Goal: Task Accomplishment & Management: Complete application form

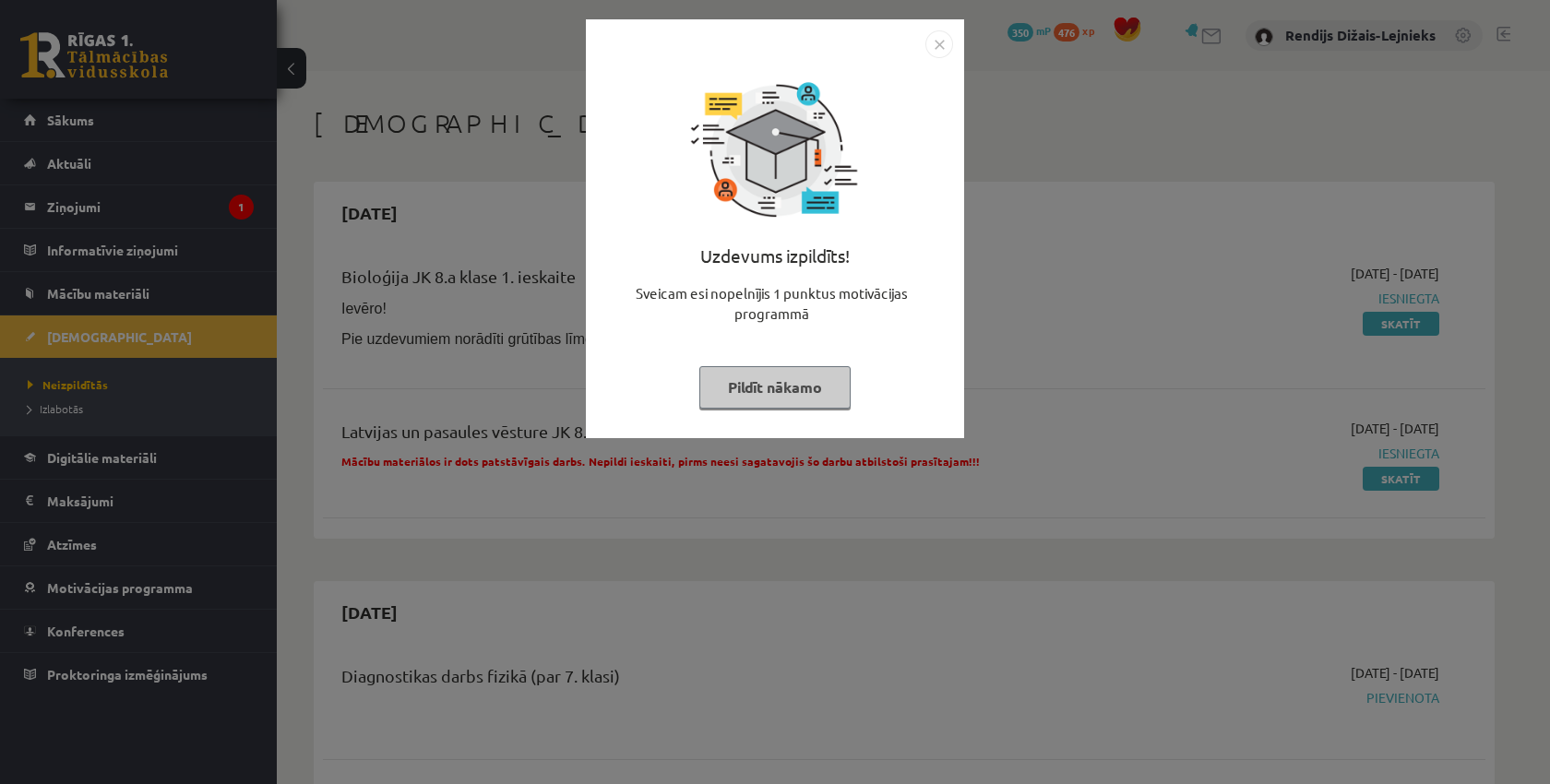
click at [814, 384] on button "Pildīt nākamo" at bounding box center [775, 387] width 151 height 43
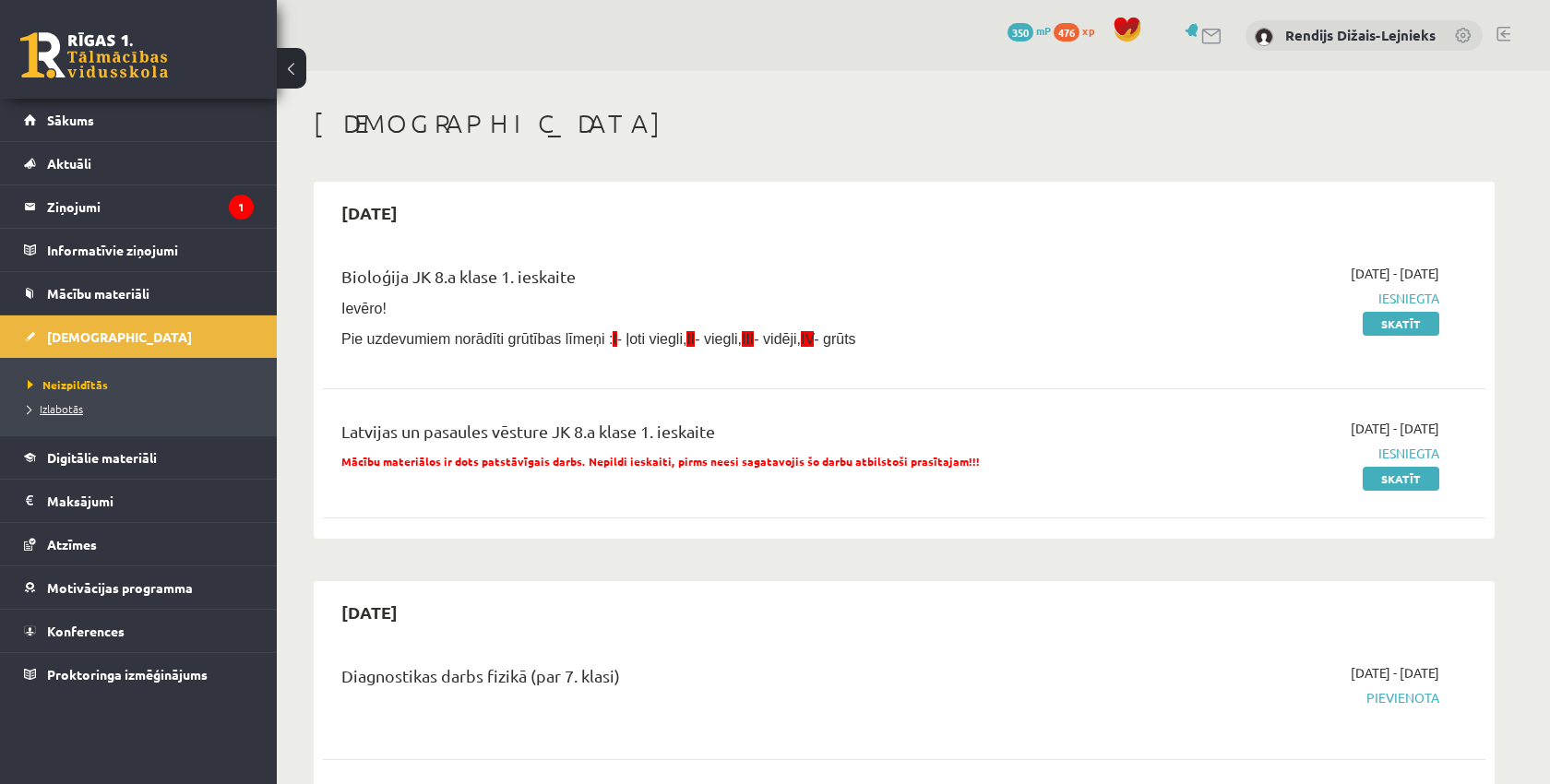
click at [48, 411] on span "Izlabotās" at bounding box center [55, 409] width 55 height 15
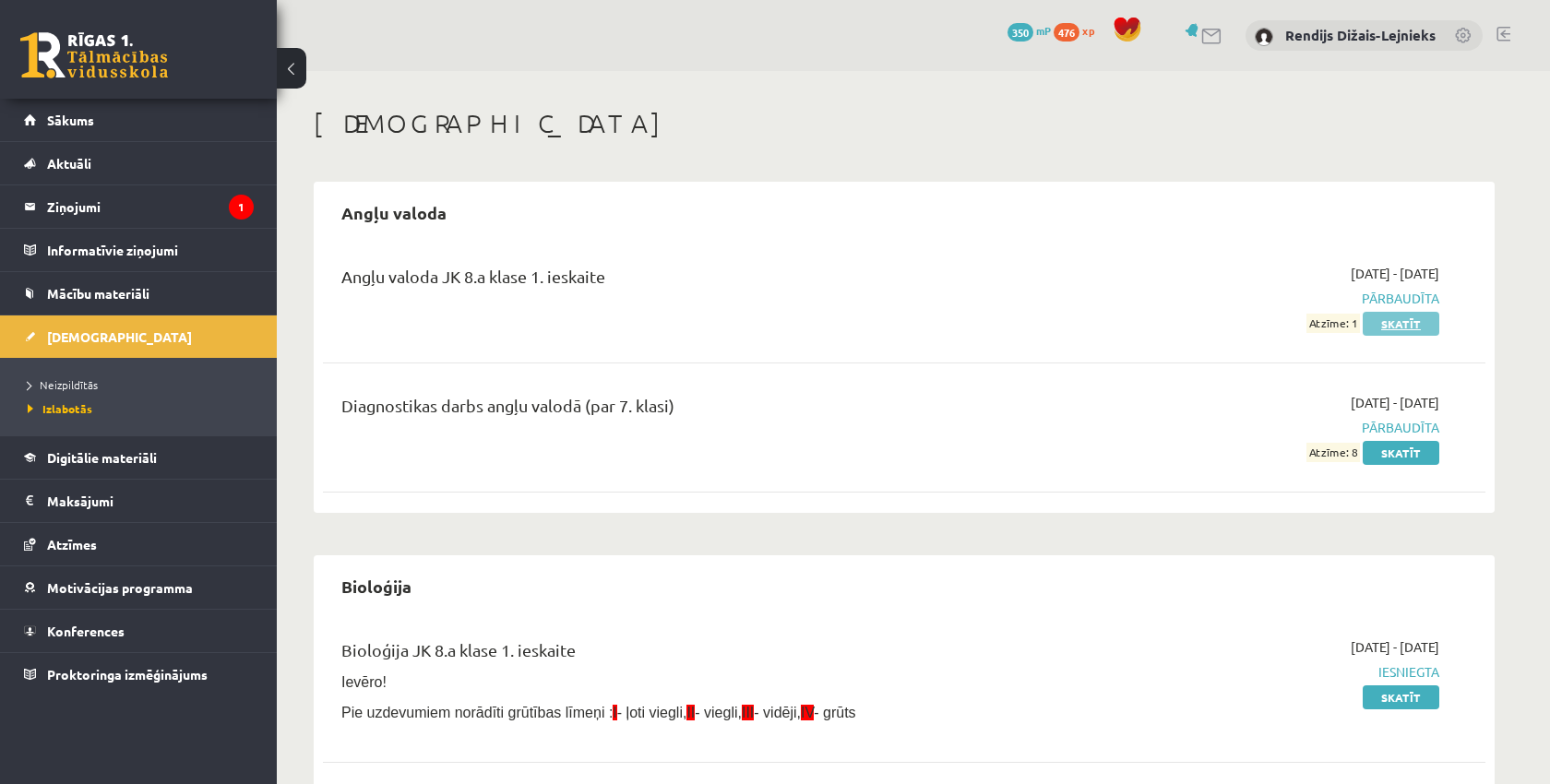
click at [1395, 329] on link "Skatīt" at bounding box center [1401, 323] width 77 height 24
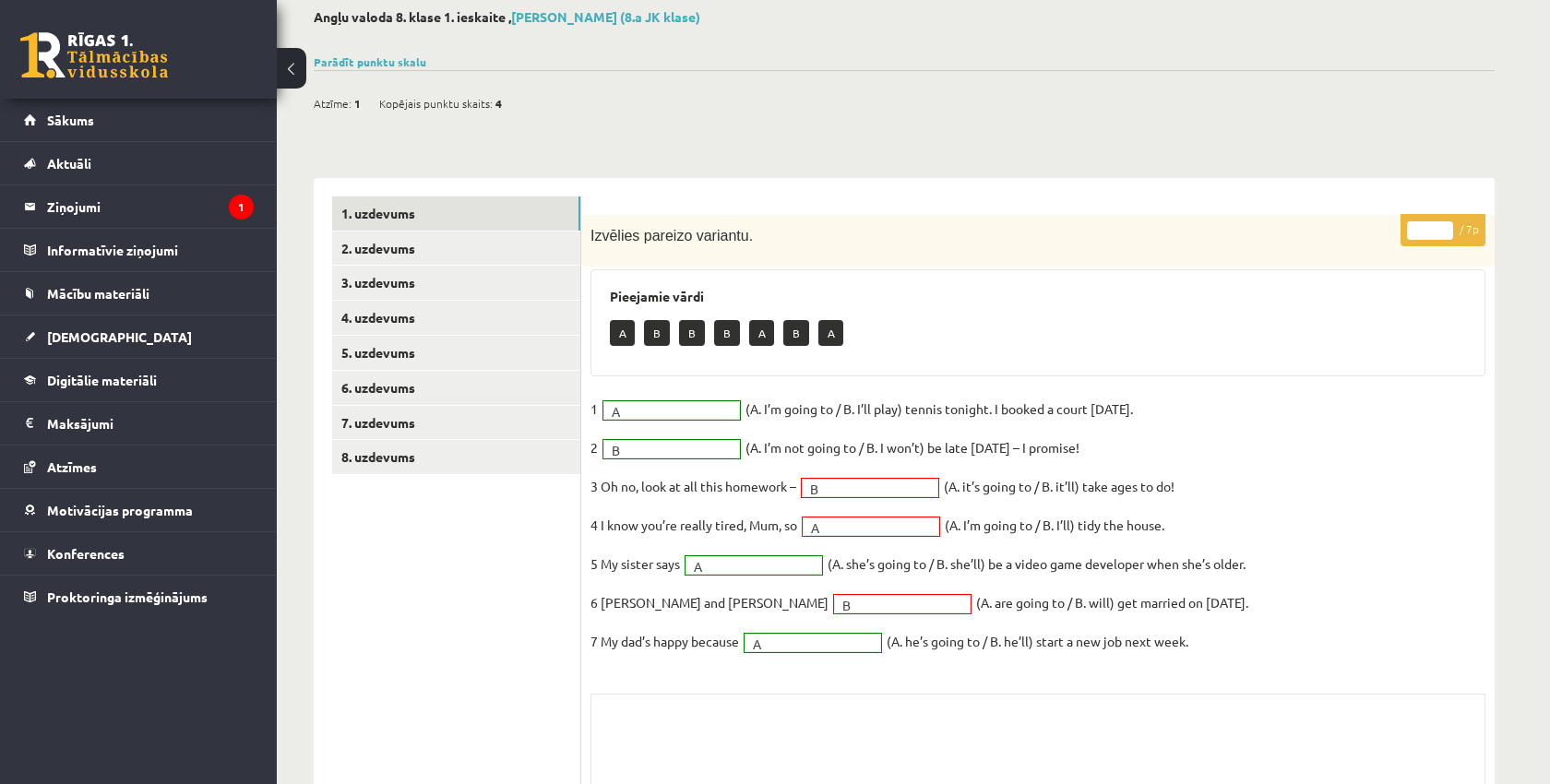
scroll to position [98, 0]
click at [404, 244] on link "2. uzdevums" at bounding box center [455, 250] width 248 height 34
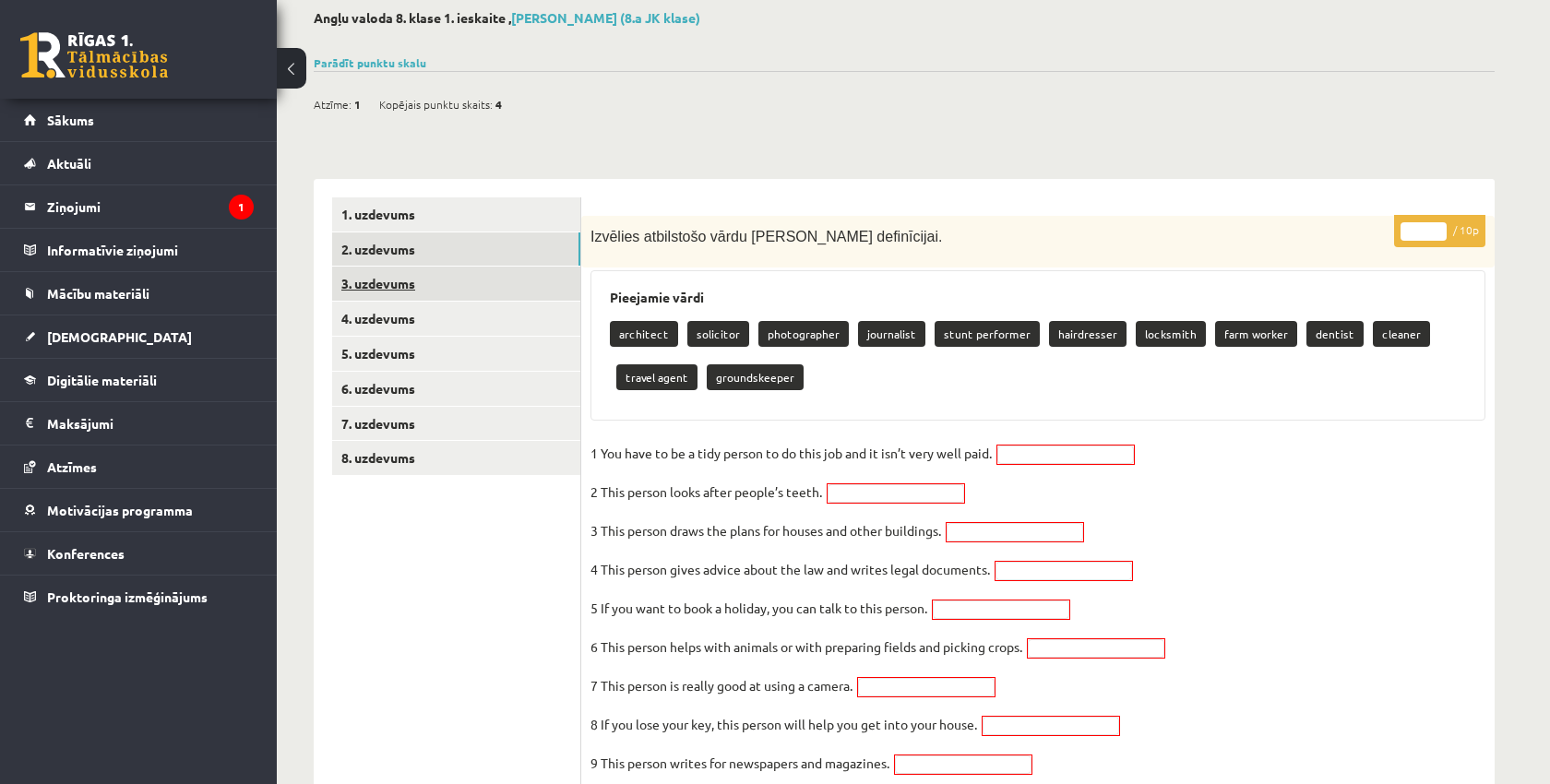
click at [392, 284] on link "3. uzdevums" at bounding box center [455, 284] width 248 height 34
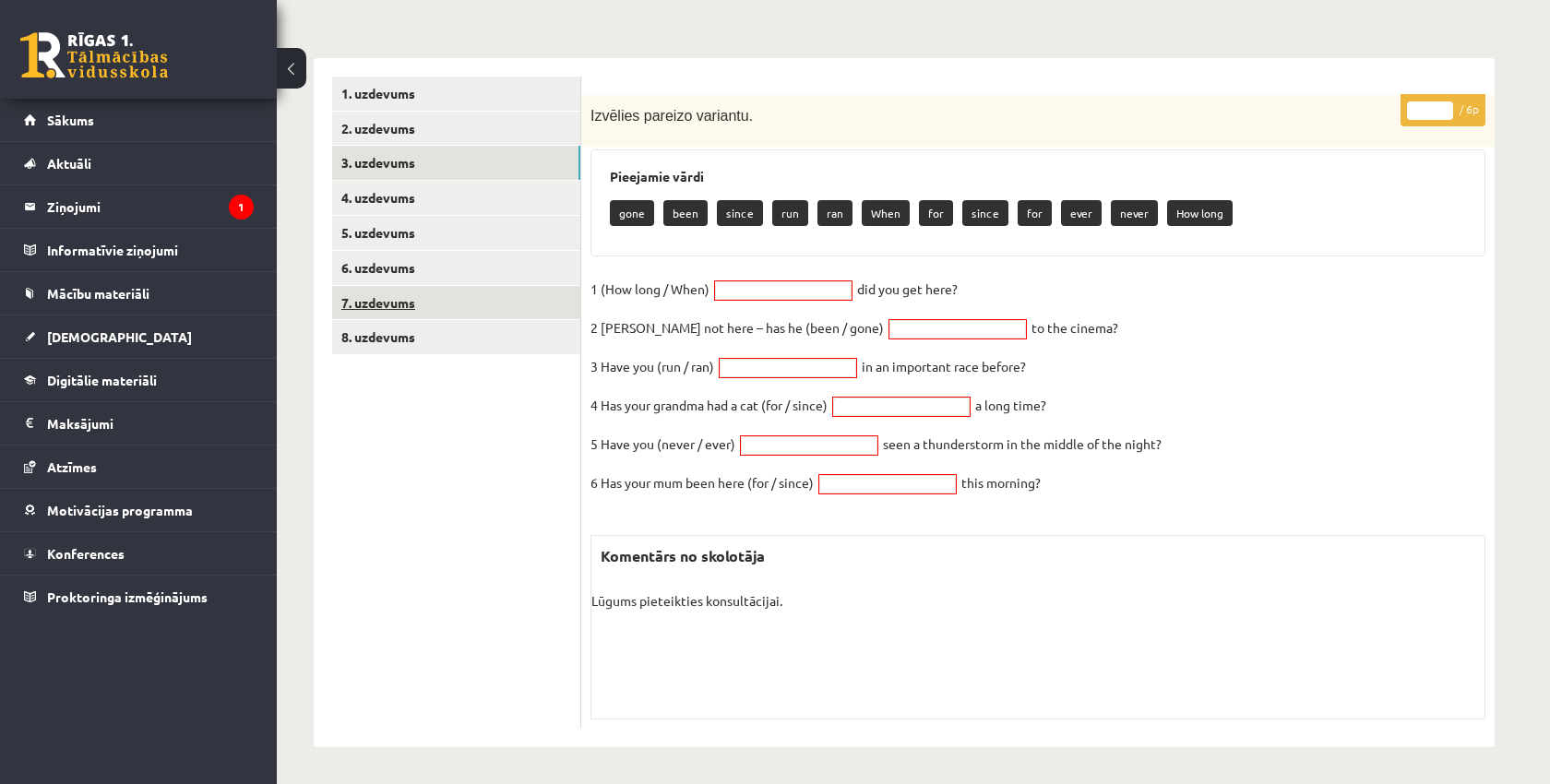
scroll to position [216, 0]
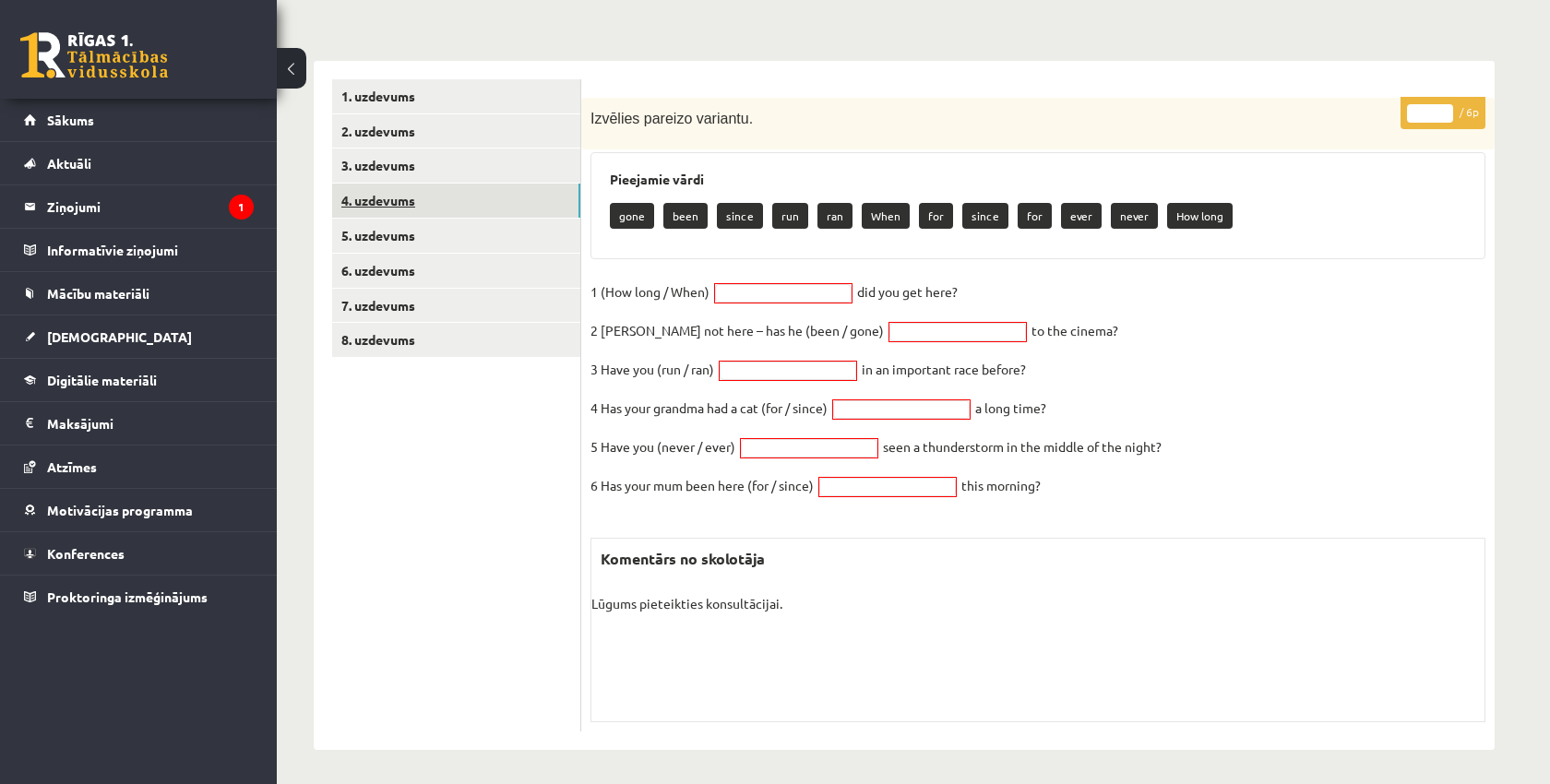
click at [398, 194] on link "4. uzdevums" at bounding box center [455, 201] width 248 height 34
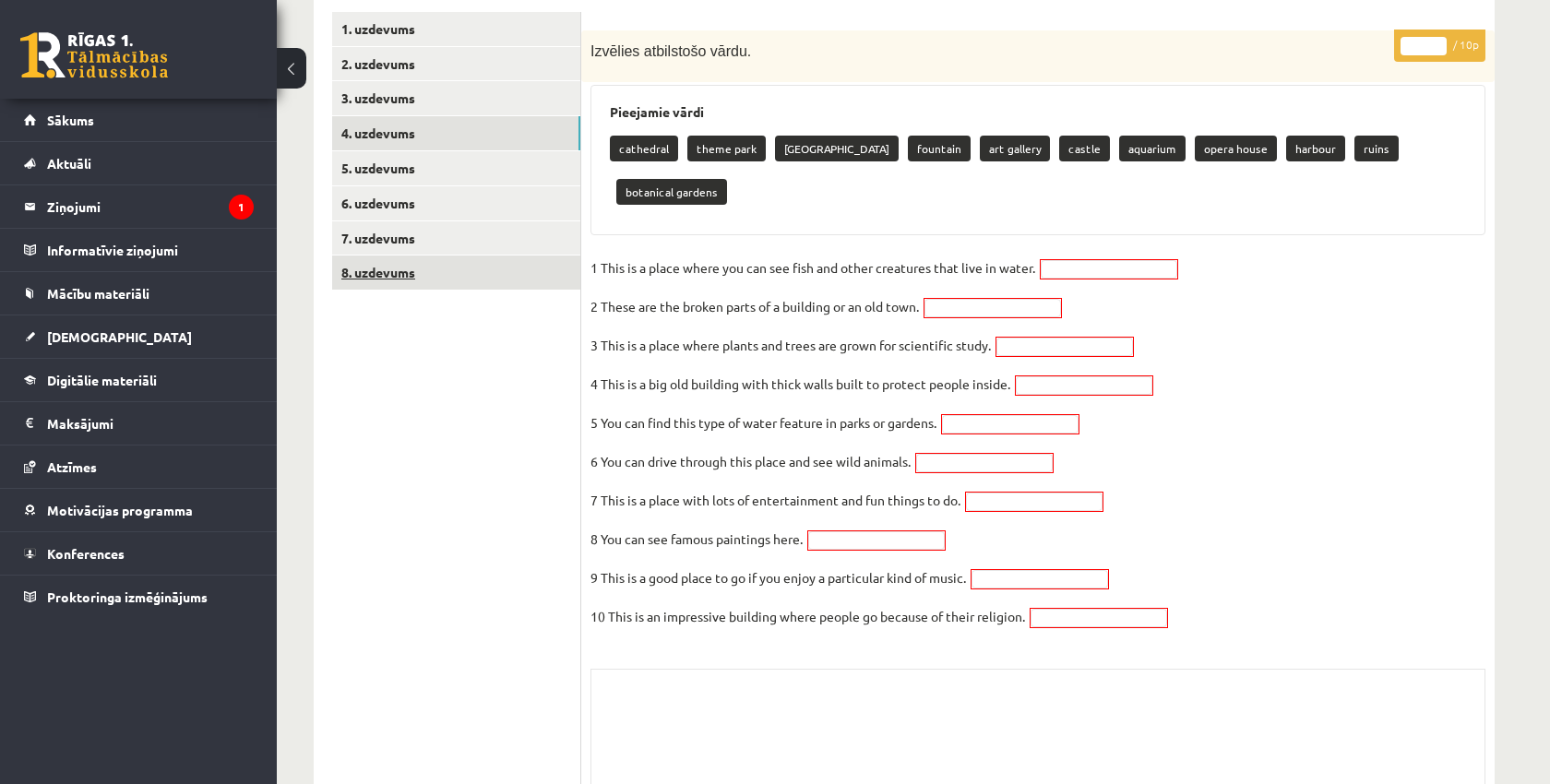
scroll to position [285, 0]
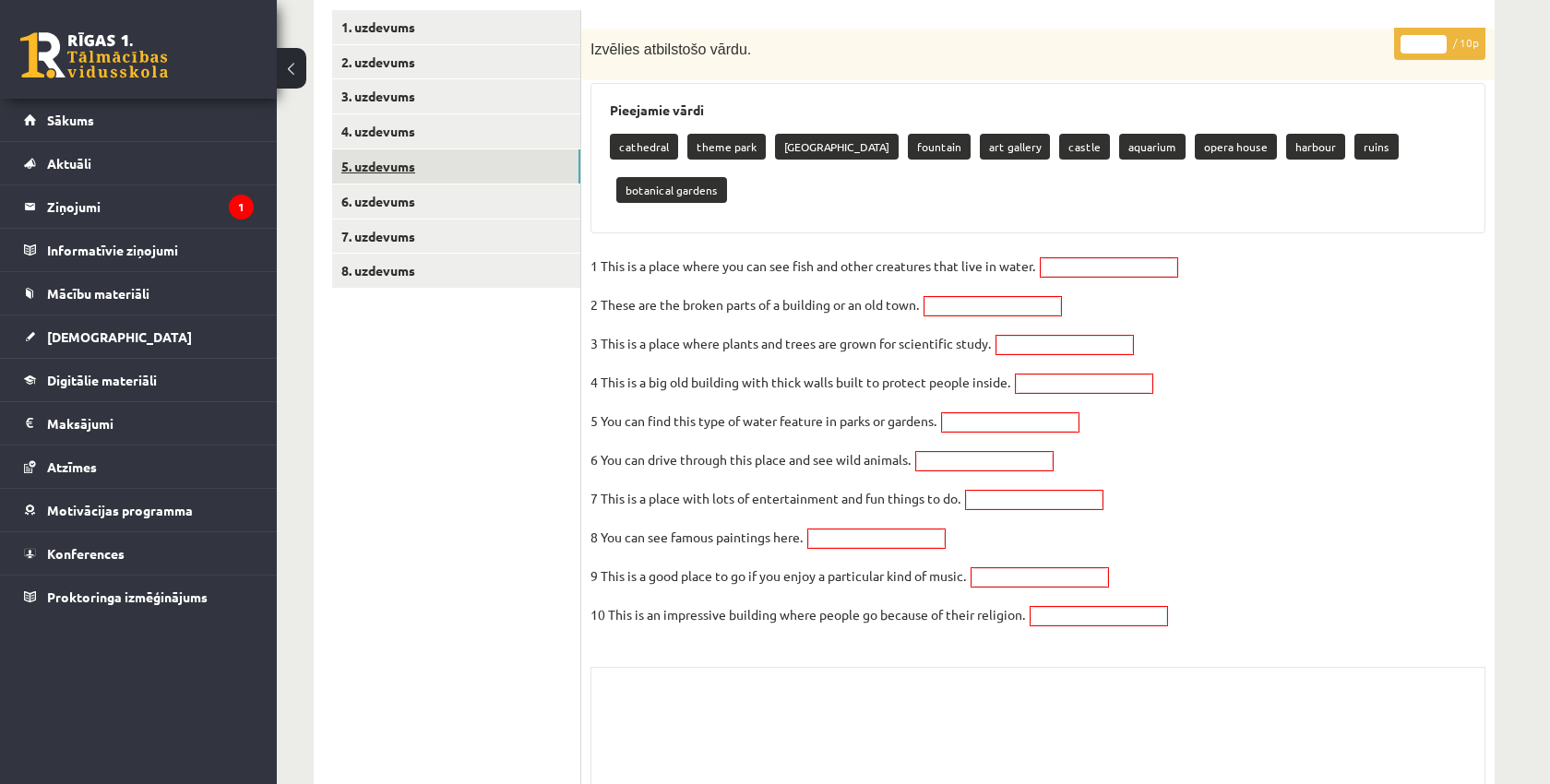
click at [411, 166] on link "5. uzdevums" at bounding box center [455, 166] width 248 height 34
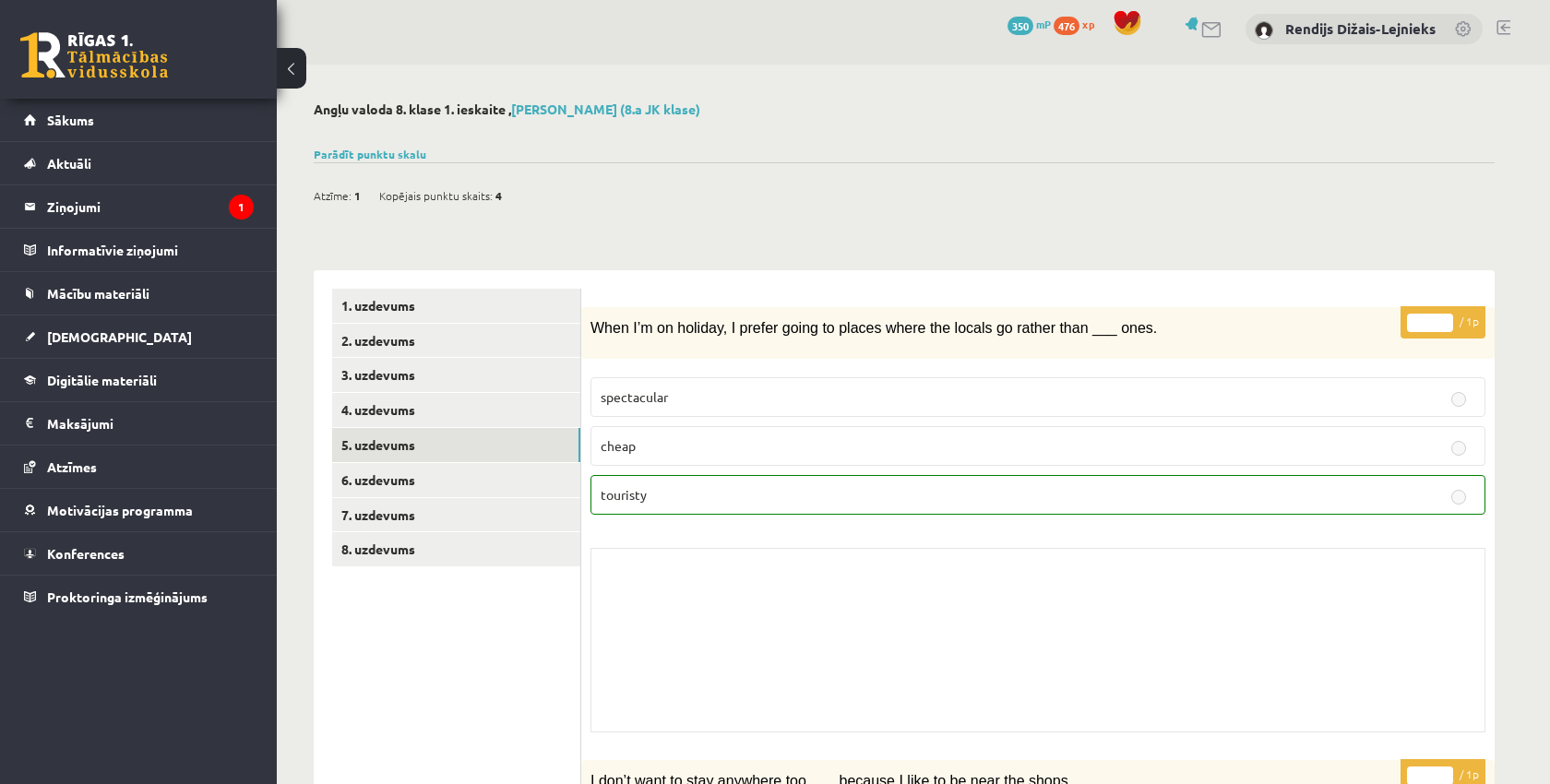
scroll to position [6, 0]
click at [360, 310] on link "1. uzdevums" at bounding box center [455, 307] width 248 height 34
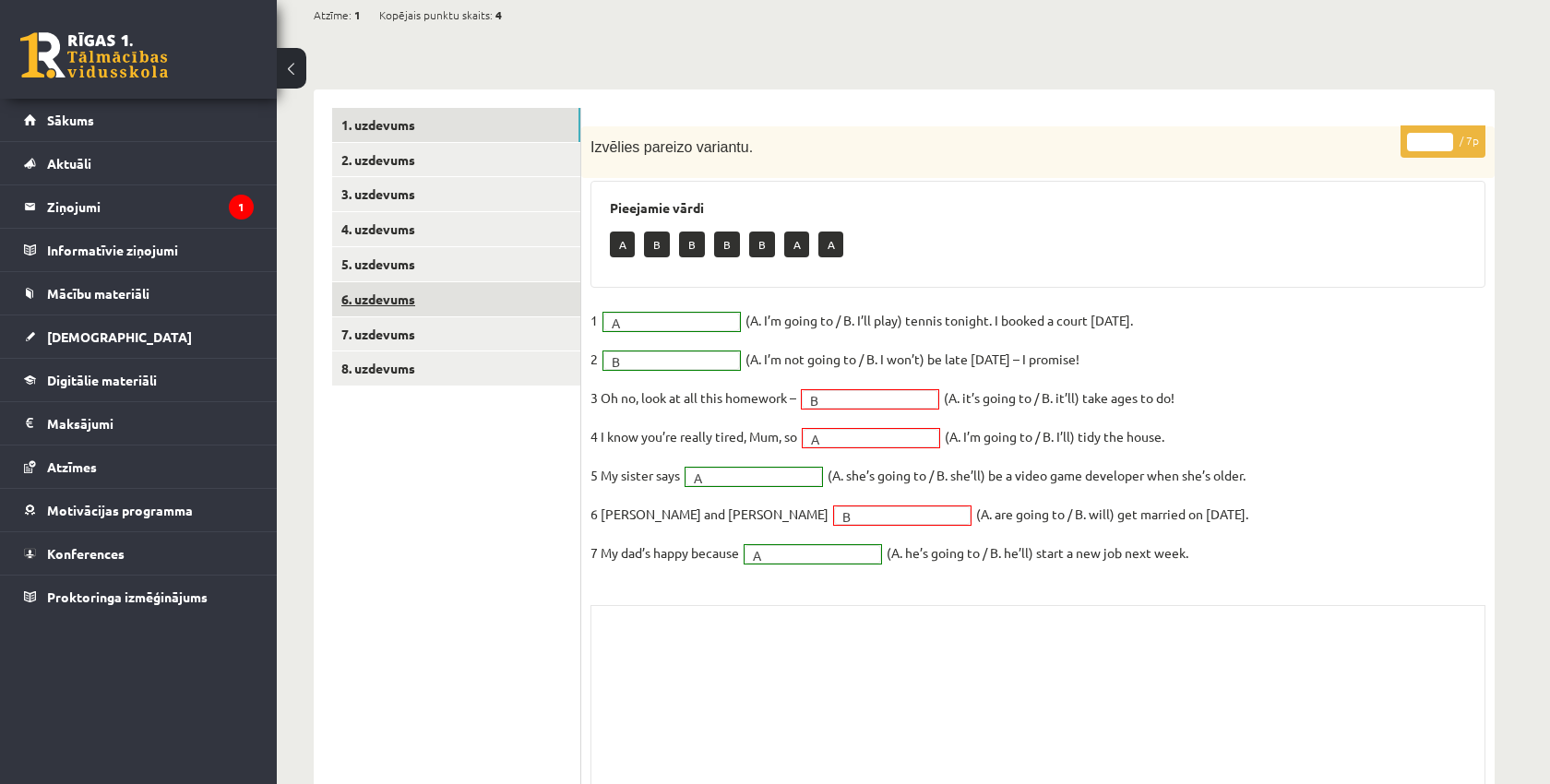
scroll to position [198, 0]
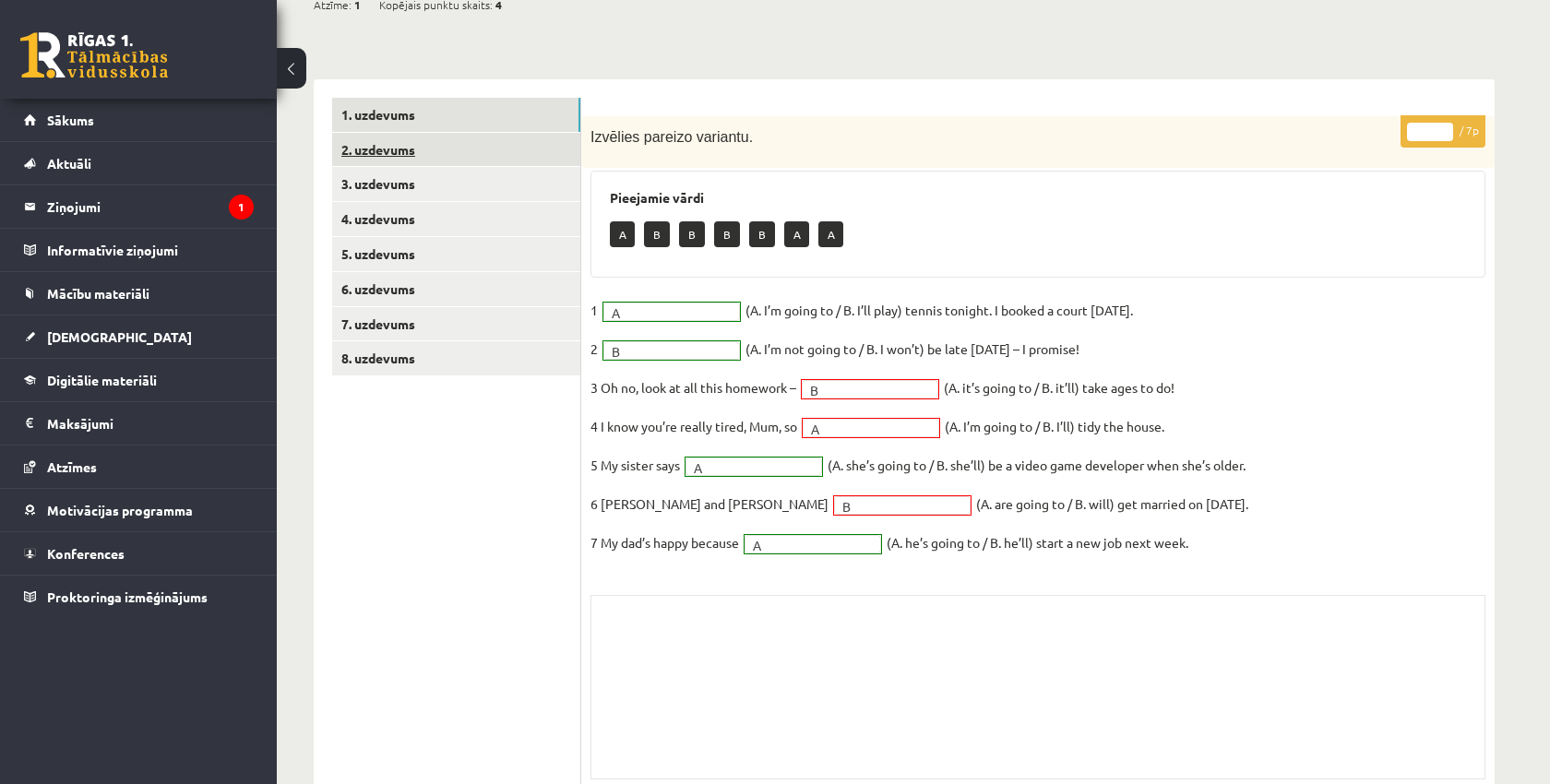
click at [450, 143] on link "2. uzdevums" at bounding box center [455, 150] width 248 height 34
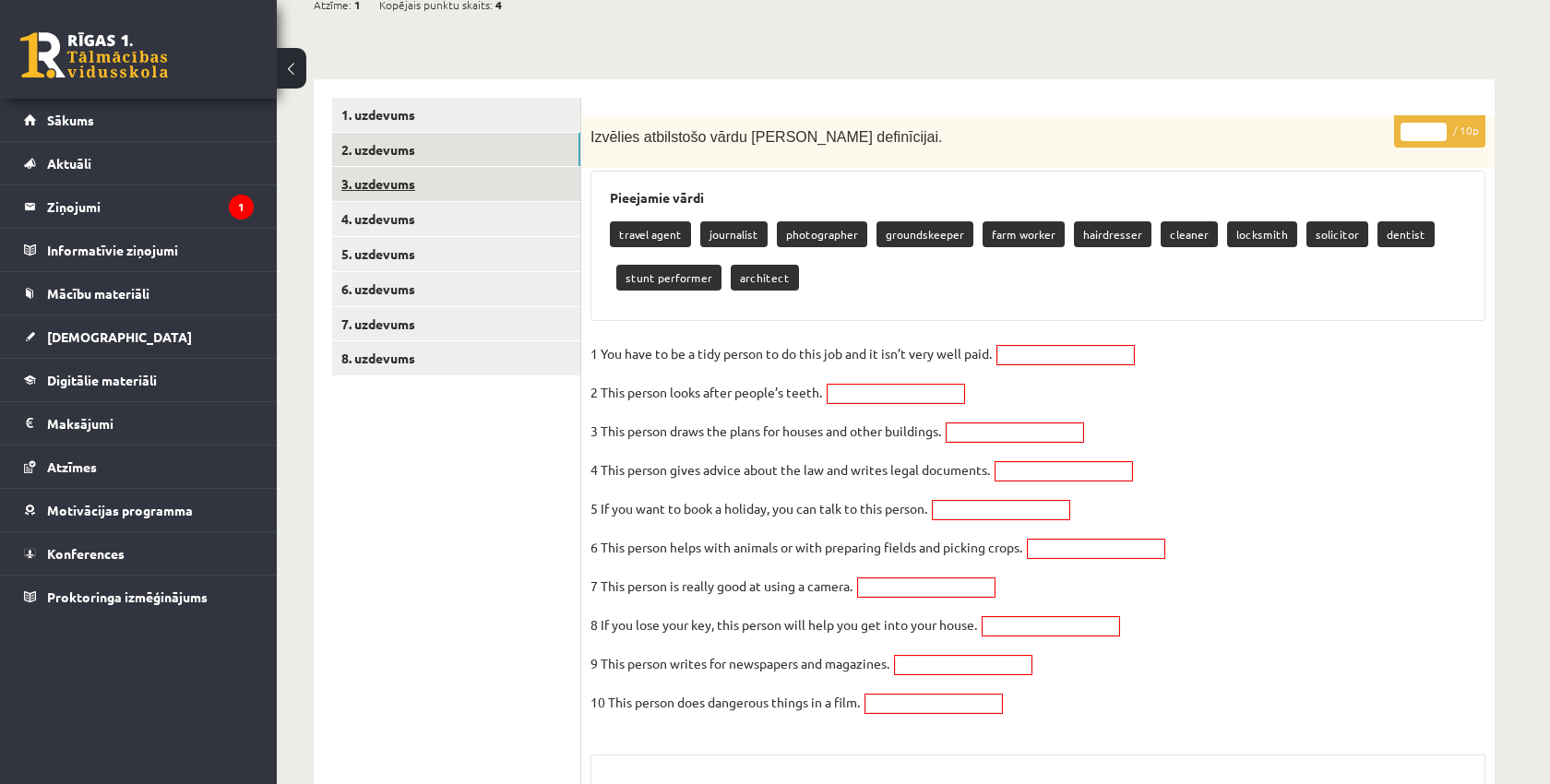
click at [382, 179] on link "3. uzdevums" at bounding box center [455, 184] width 248 height 34
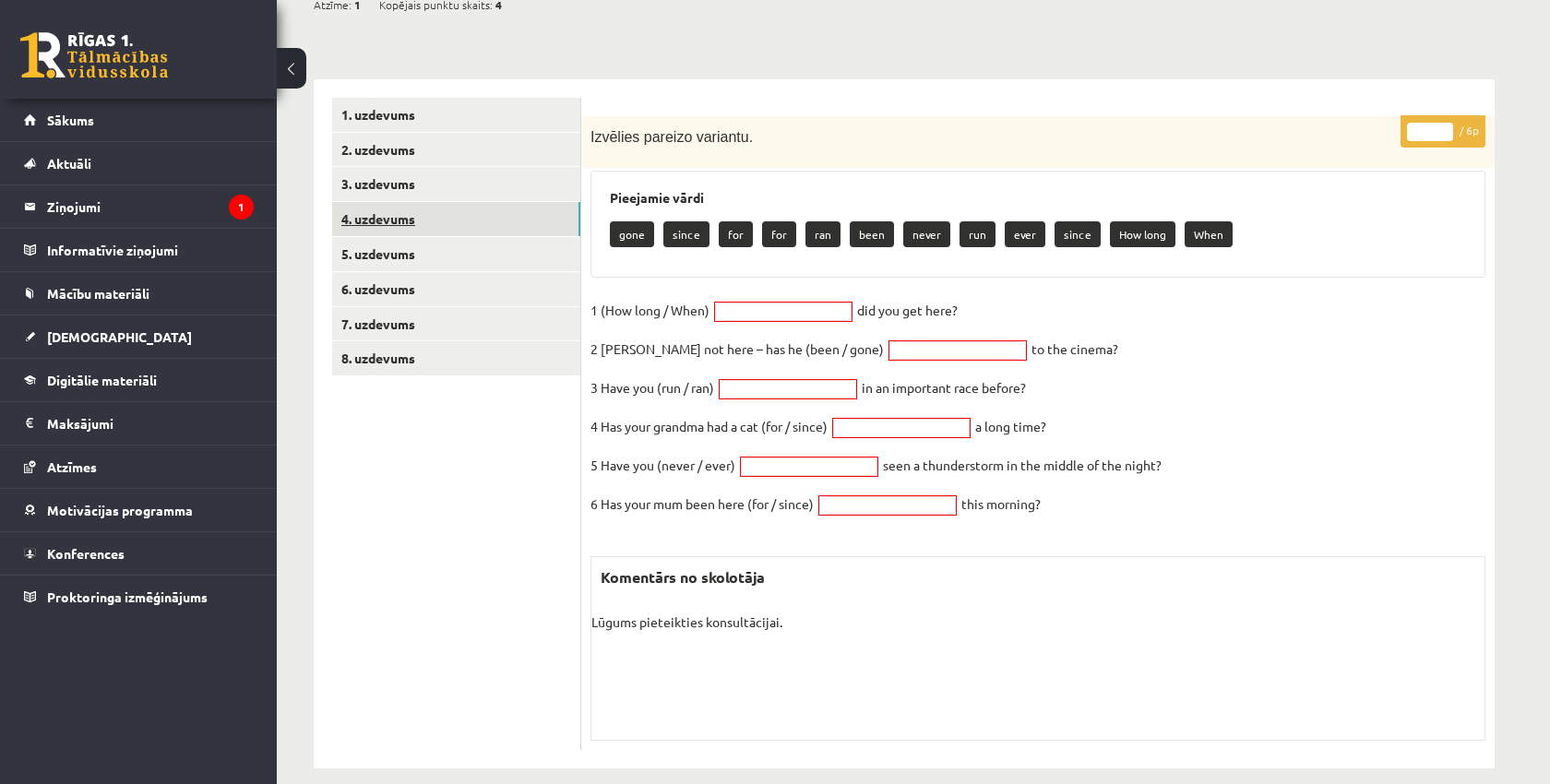
click at [375, 213] on link "4. uzdevums" at bounding box center [455, 220] width 248 height 34
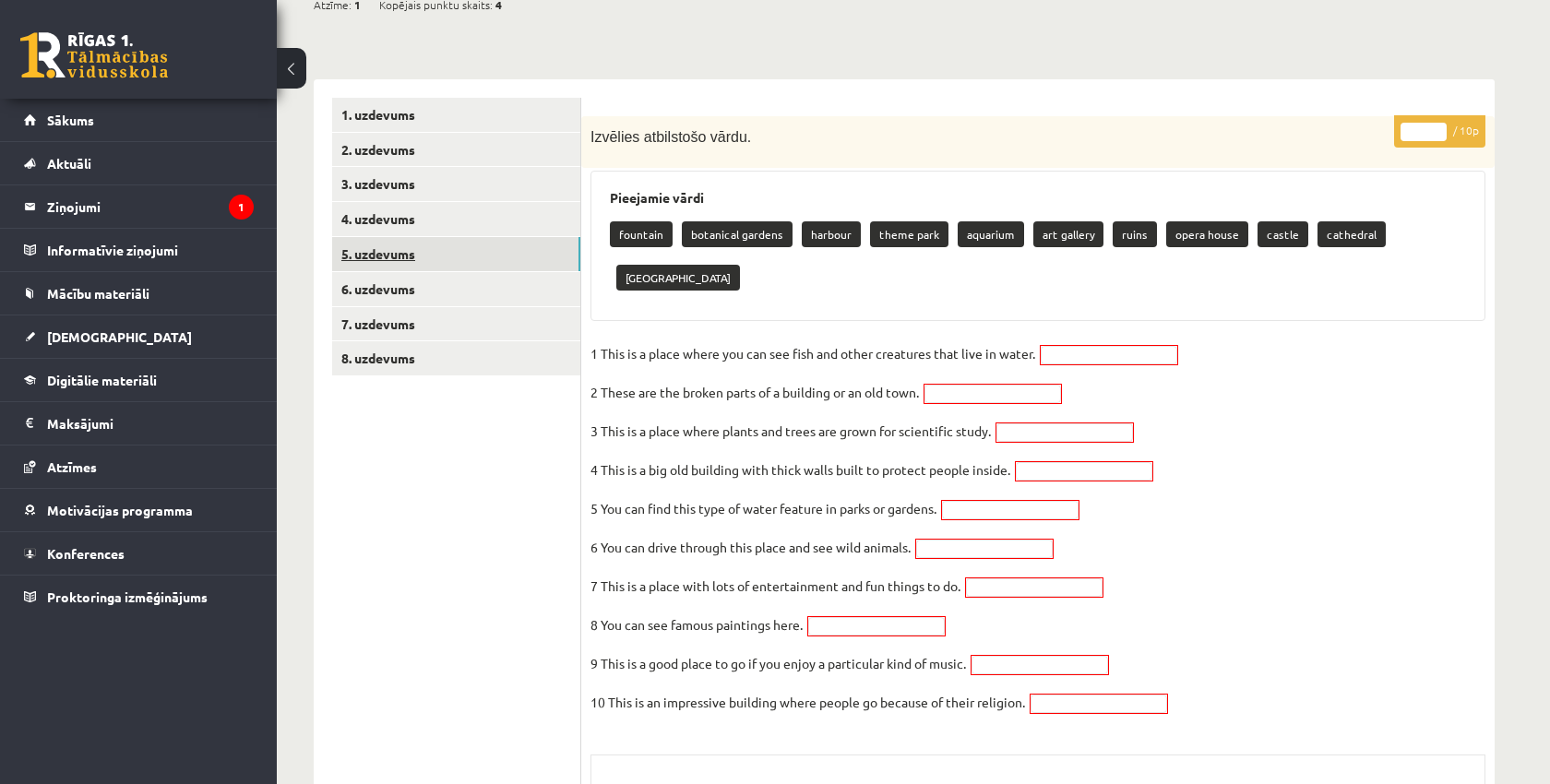
click at [373, 248] on link "5. uzdevums" at bounding box center [455, 254] width 248 height 34
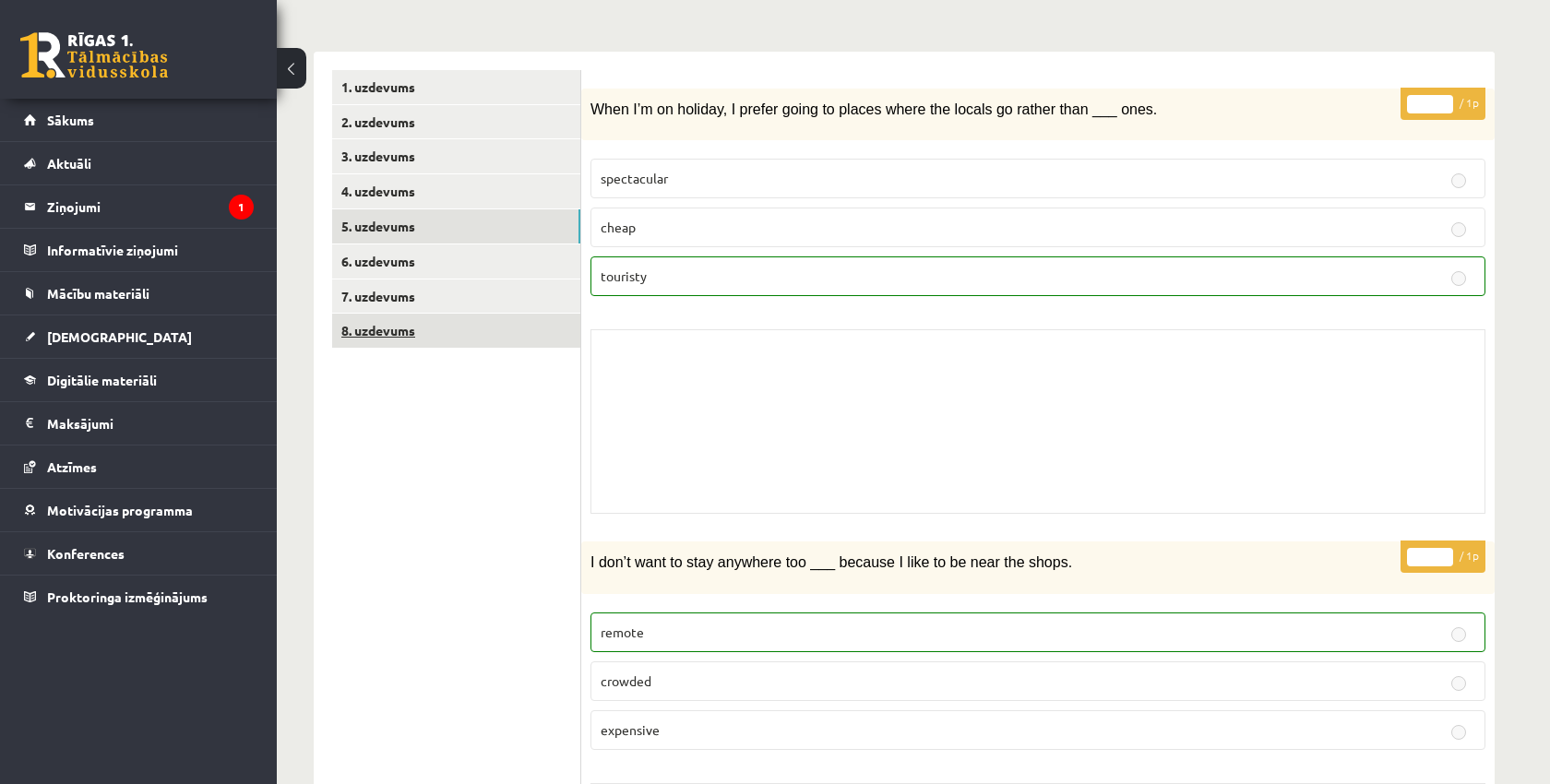
scroll to position [227, 0]
click at [916, 124] on div "When I’m on holiday, I prefer going to places where the locals go rather than _…" at bounding box center [1038, 112] width 913 height 51
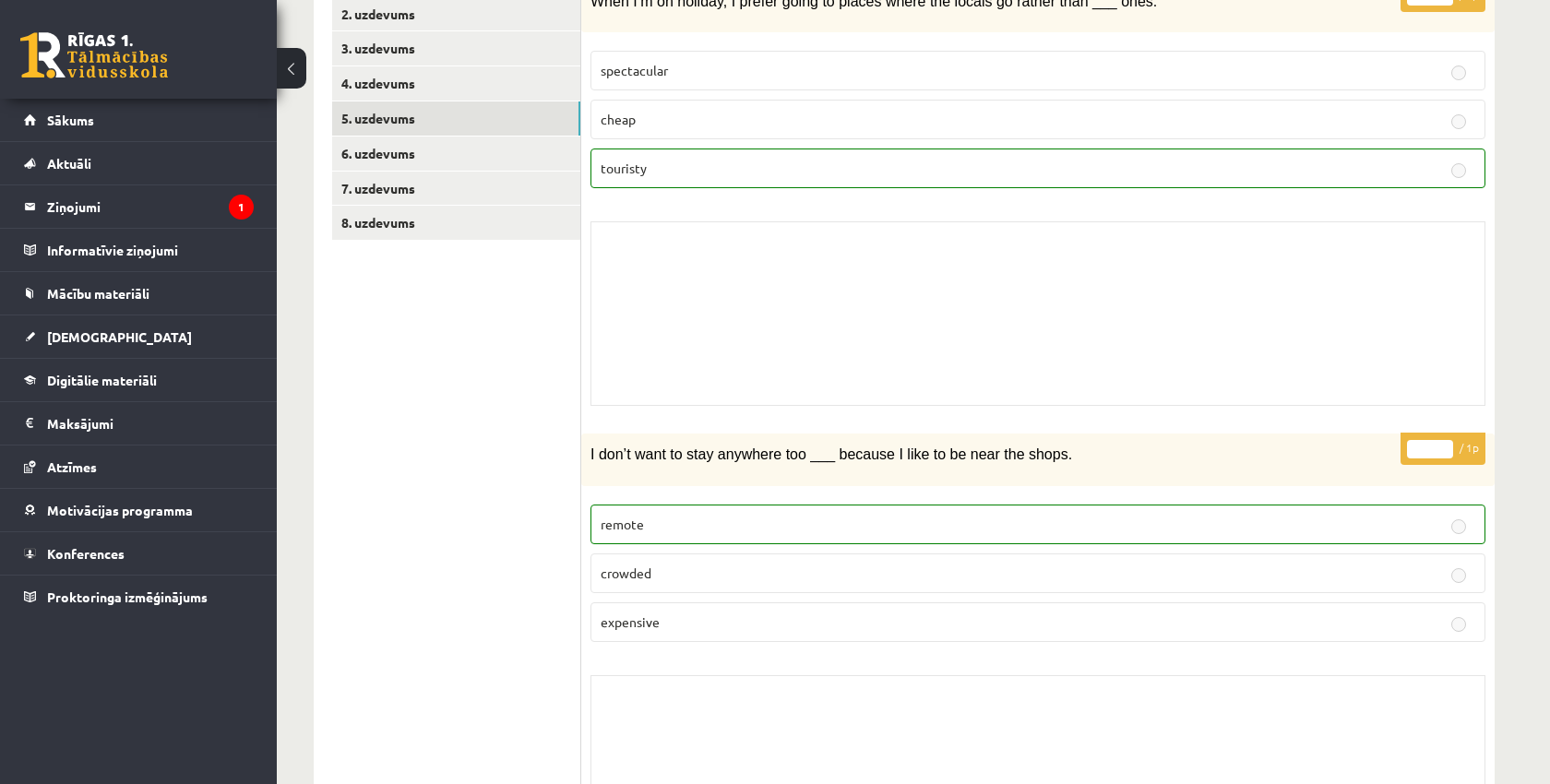
scroll to position [332, 0]
click at [401, 147] on link "6. uzdevums" at bounding box center [455, 155] width 248 height 34
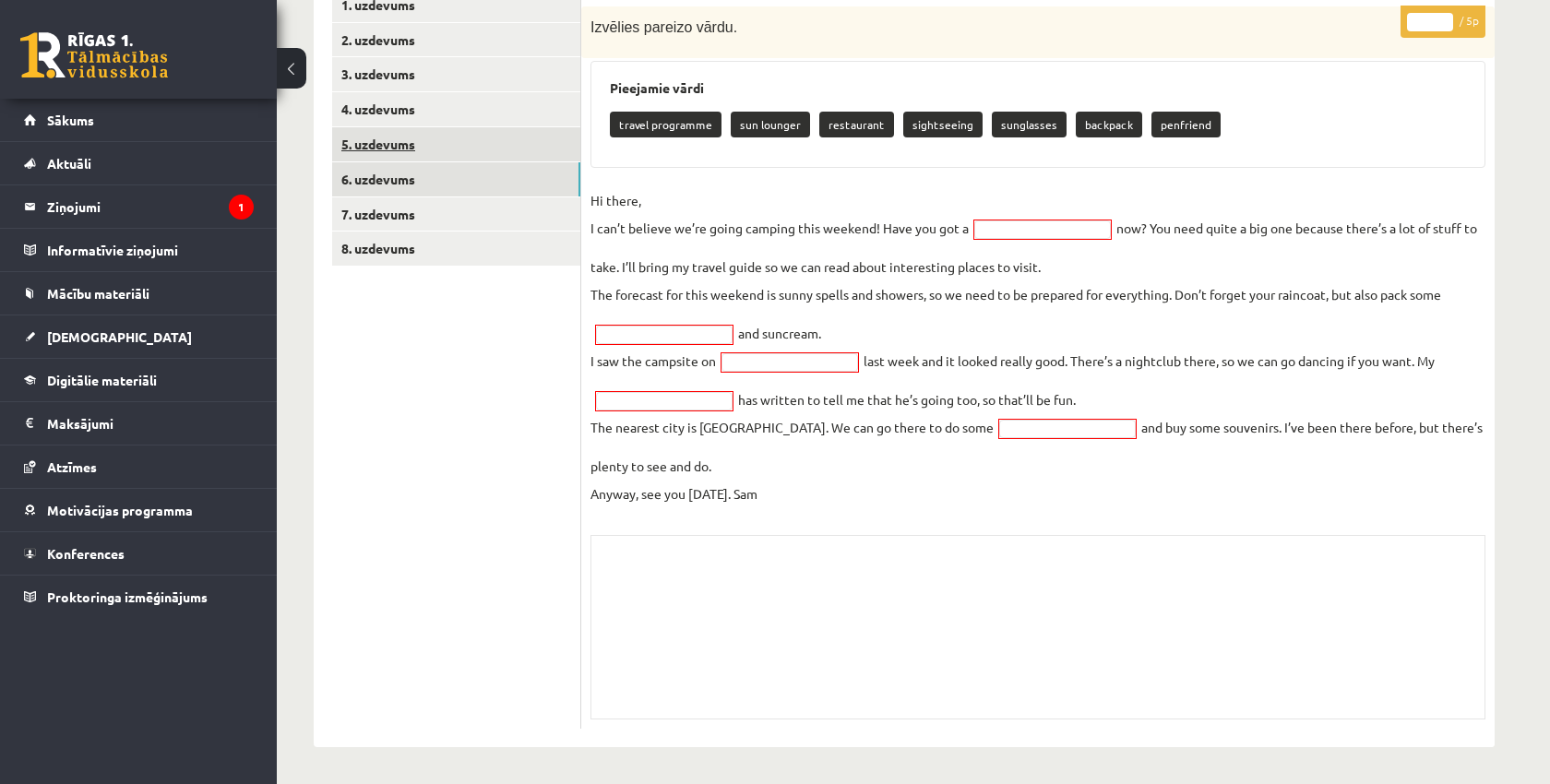
scroll to position [304, 0]
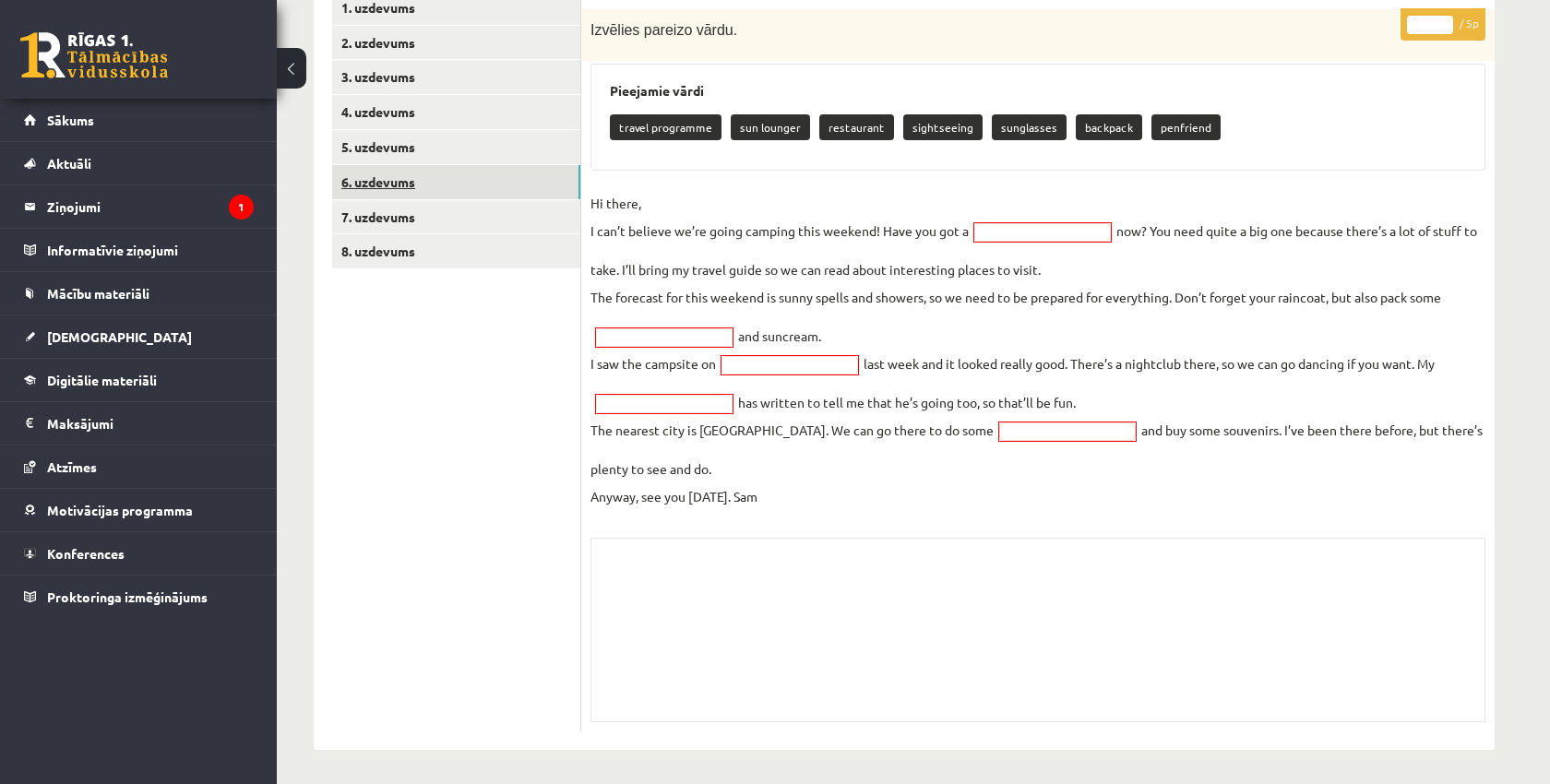
click at [397, 179] on link "6. uzdevums" at bounding box center [455, 182] width 248 height 34
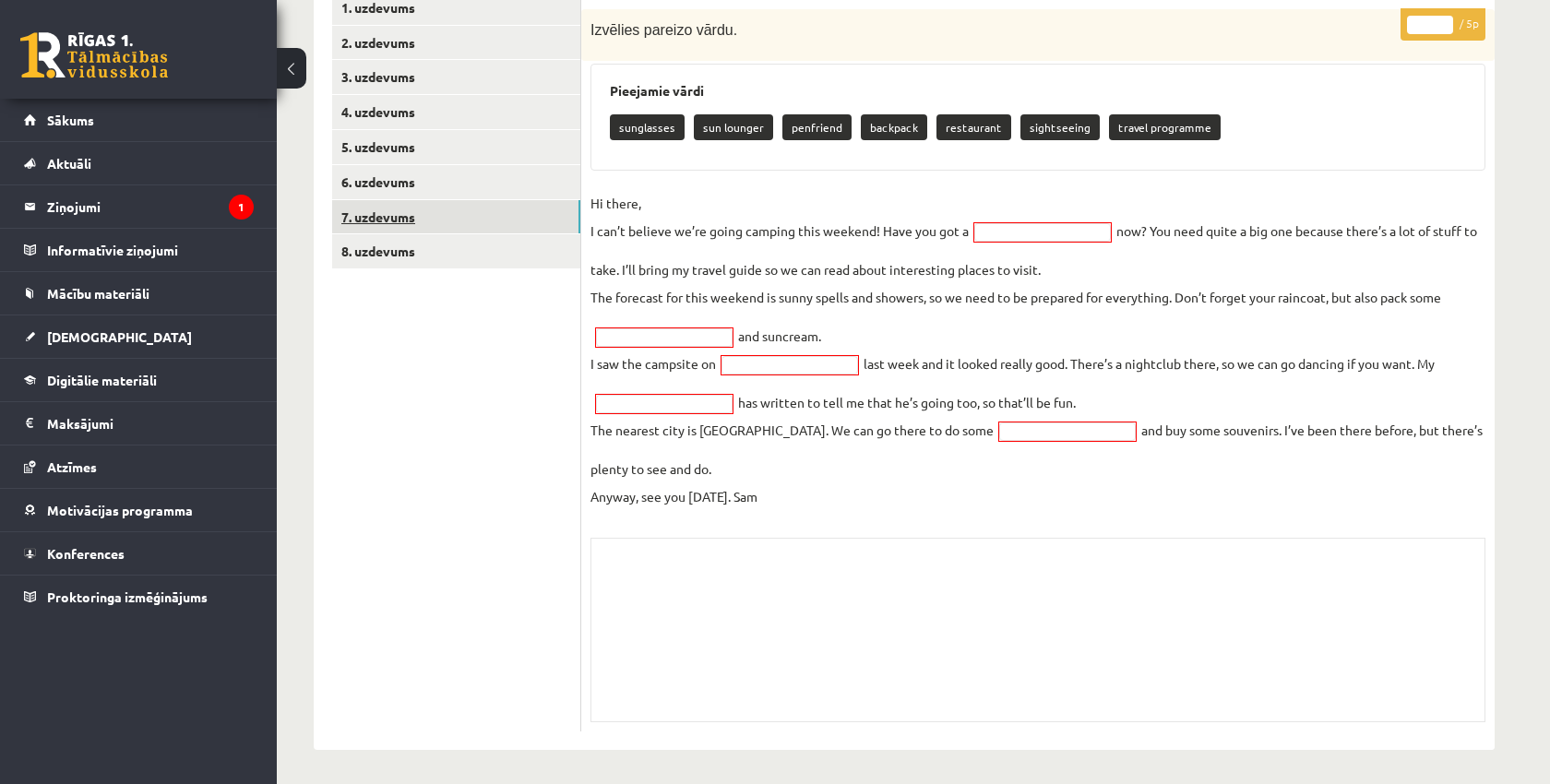
click at [392, 216] on link "7. uzdevums" at bounding box center [455, 218] width 248 height 34
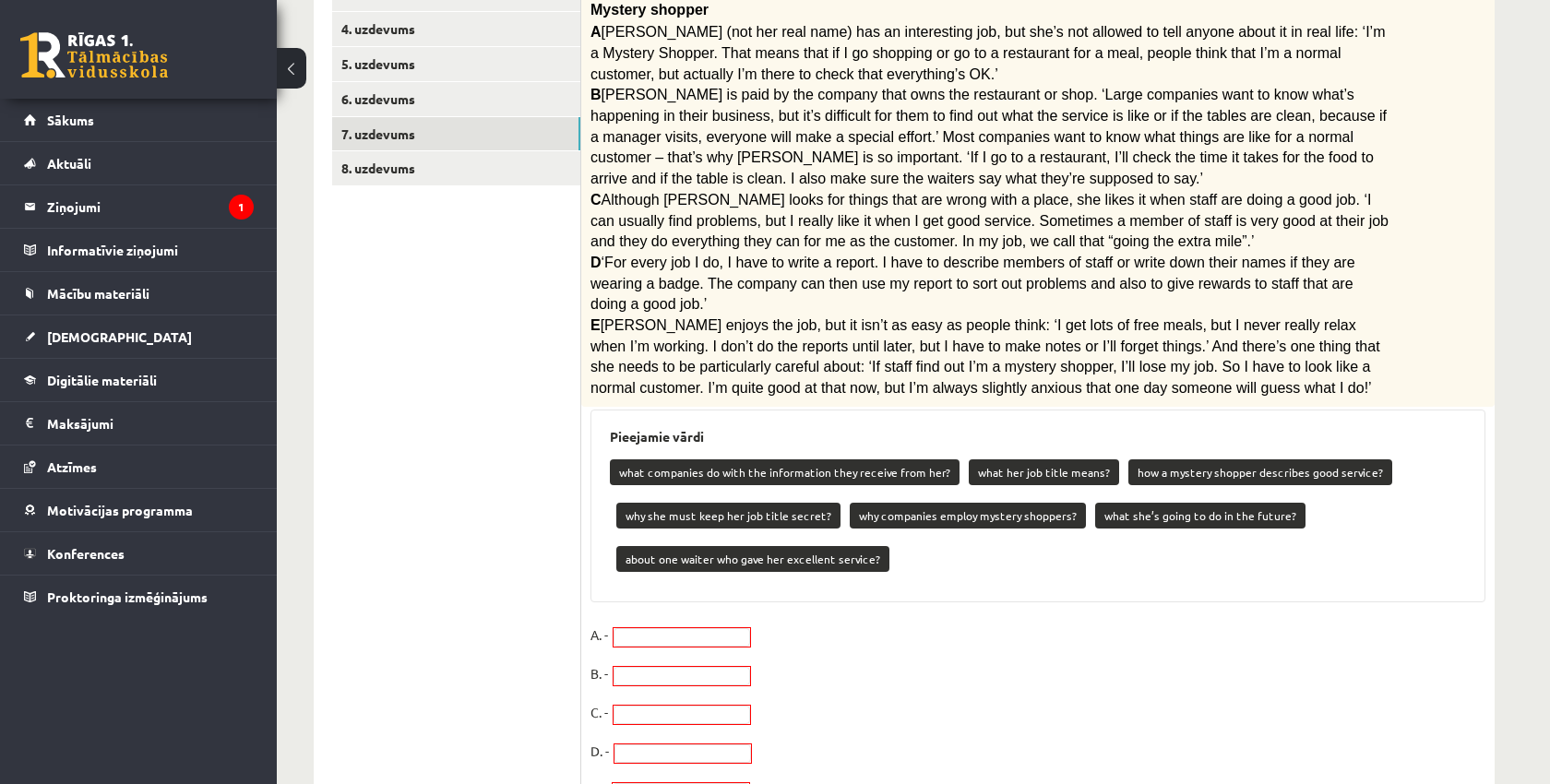
scroll to position [385, 0]
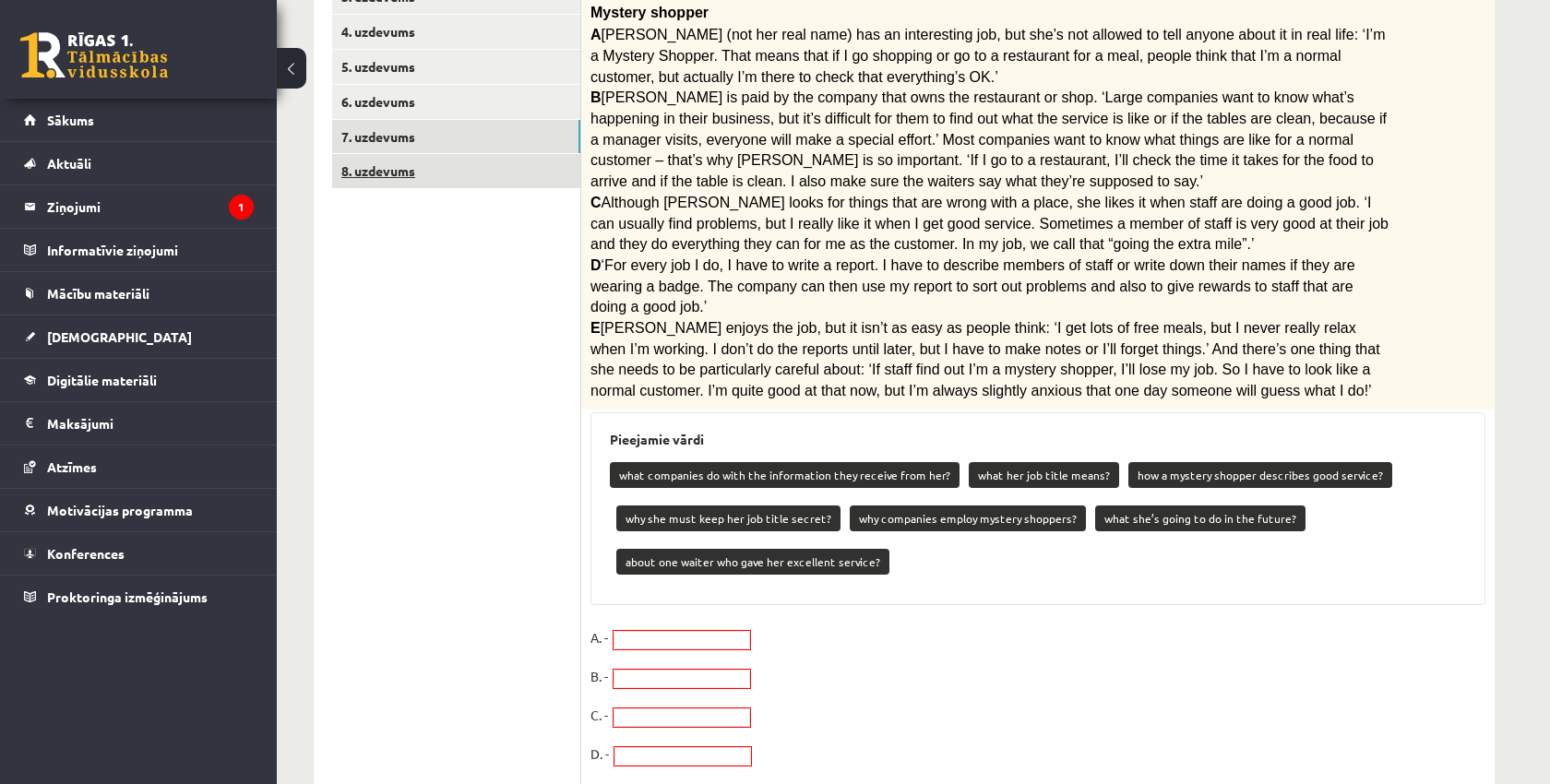
click at [389, 164] on link "8. uzdevums" at bounding box center [455, 171] width 248 height 34
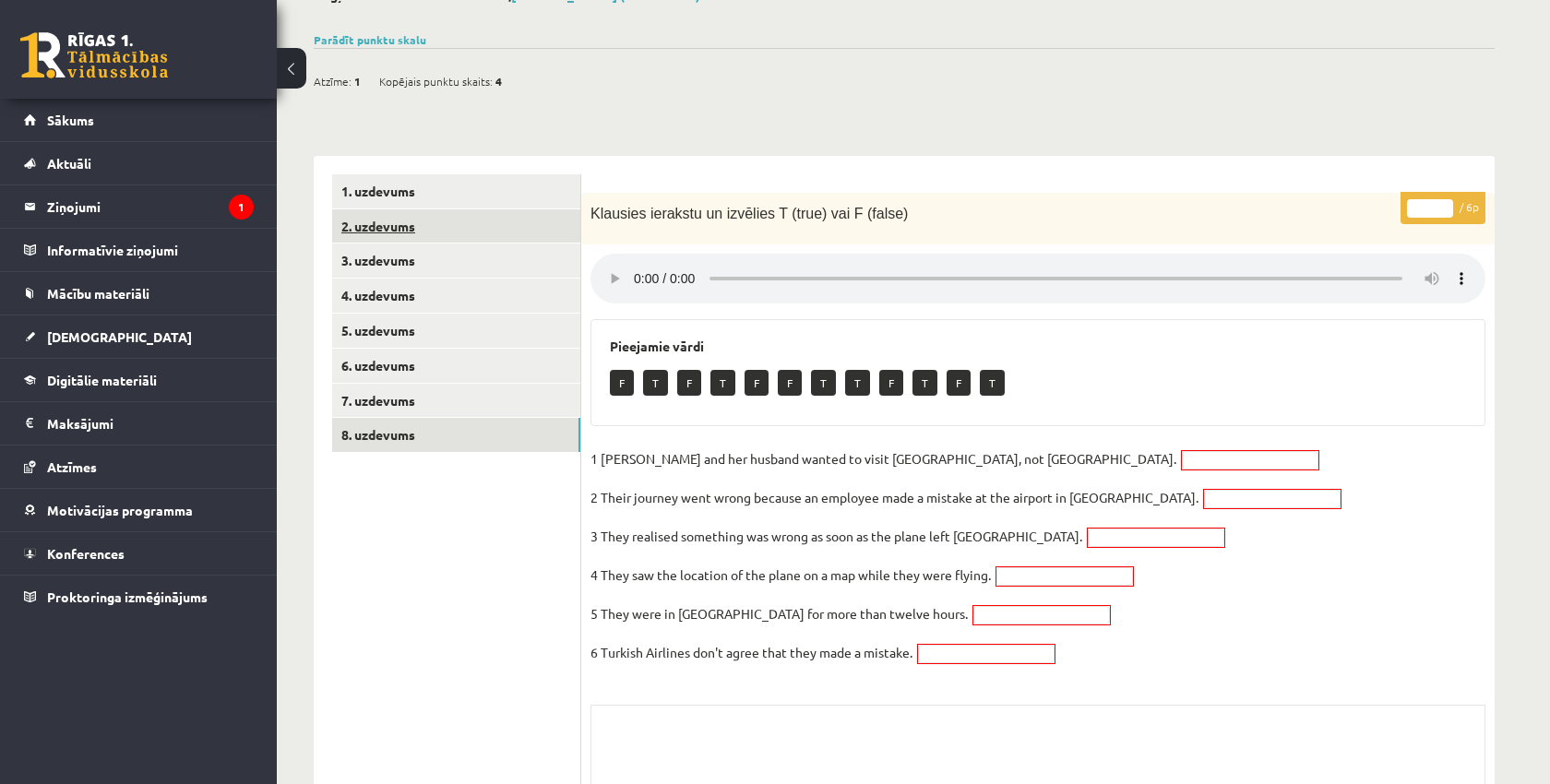
scroll to position [117, 0]
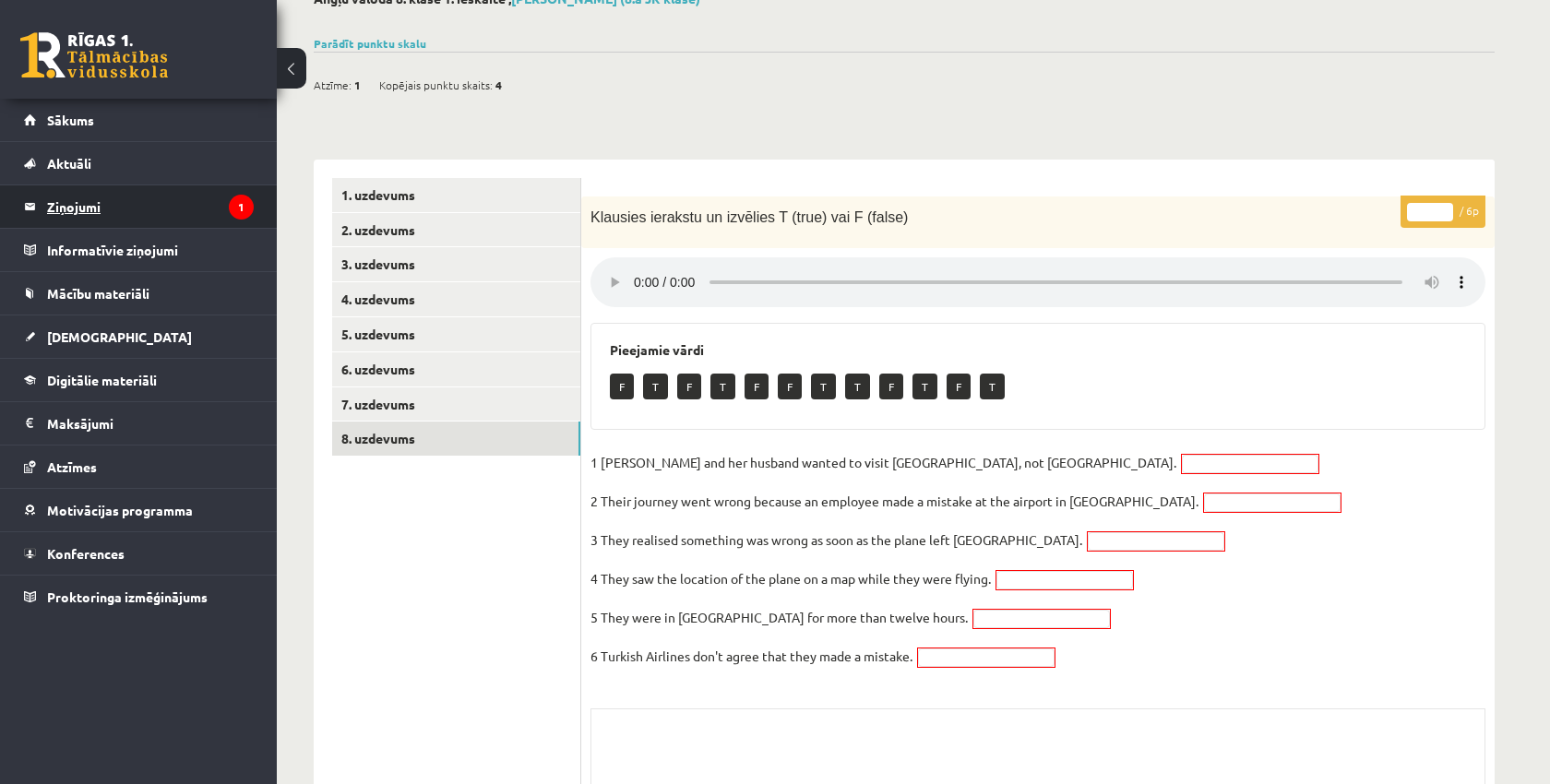
click at [89, 211] on legend "Ziņojumi 1" at bounding box center [150, 206] width 206 height 43
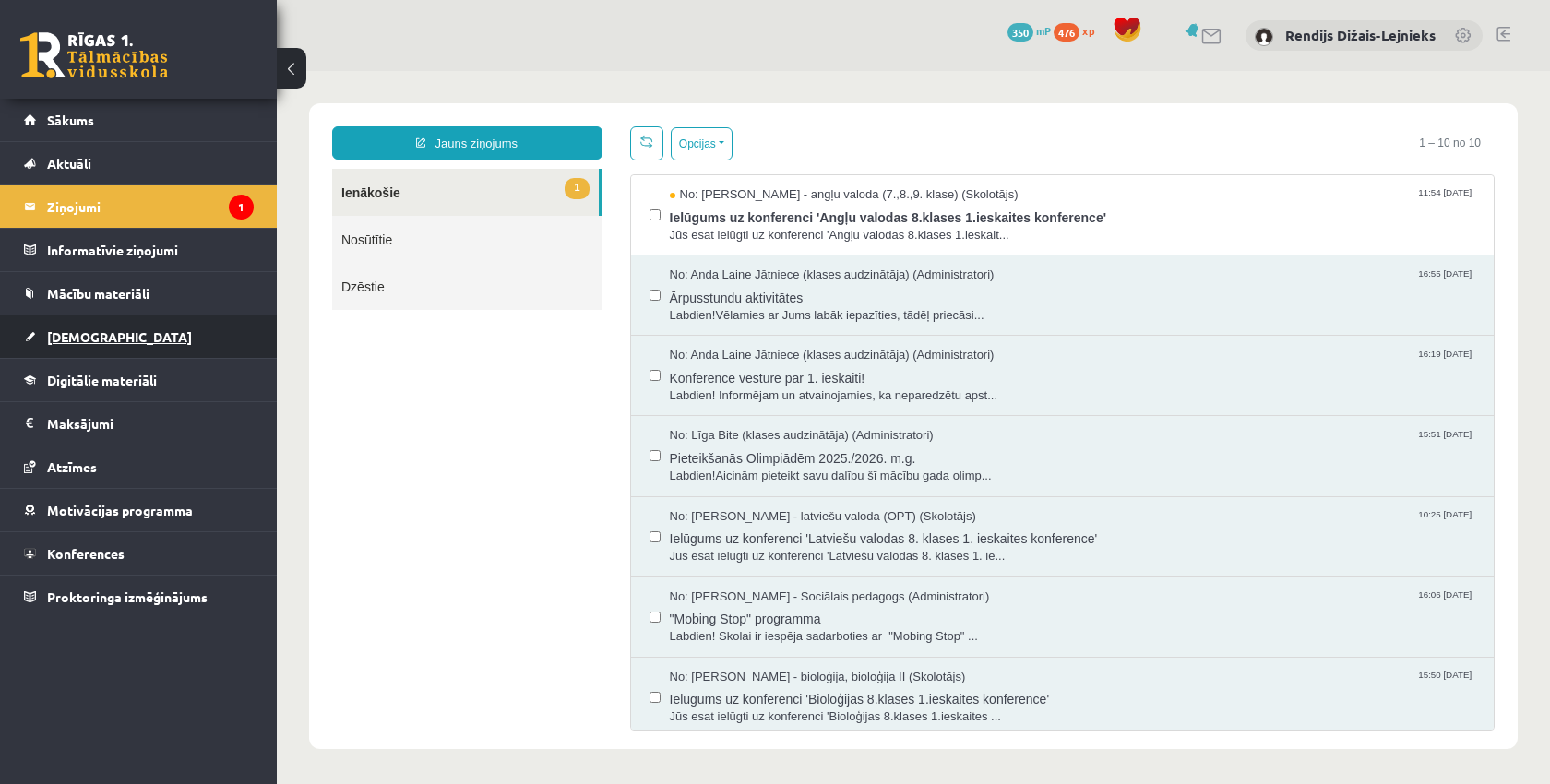
click at [82, 340] on span "[DEMOGRAPHIC_DATA]" at bounding box center [120, 336] width 144 height 16
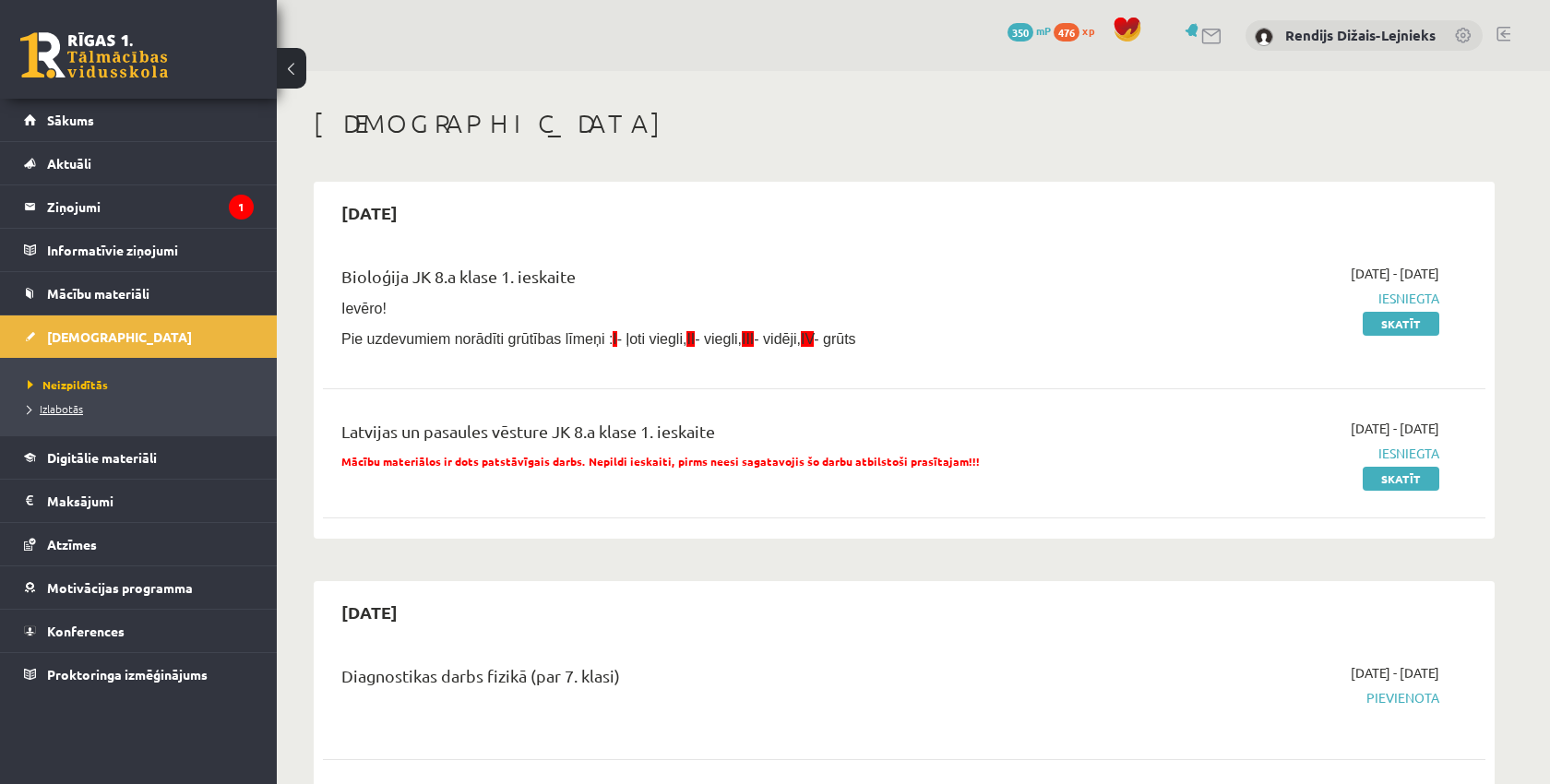
click at [57, 411] on span "Izlabotās" at bounding box center [55, 409] width 55 height 15
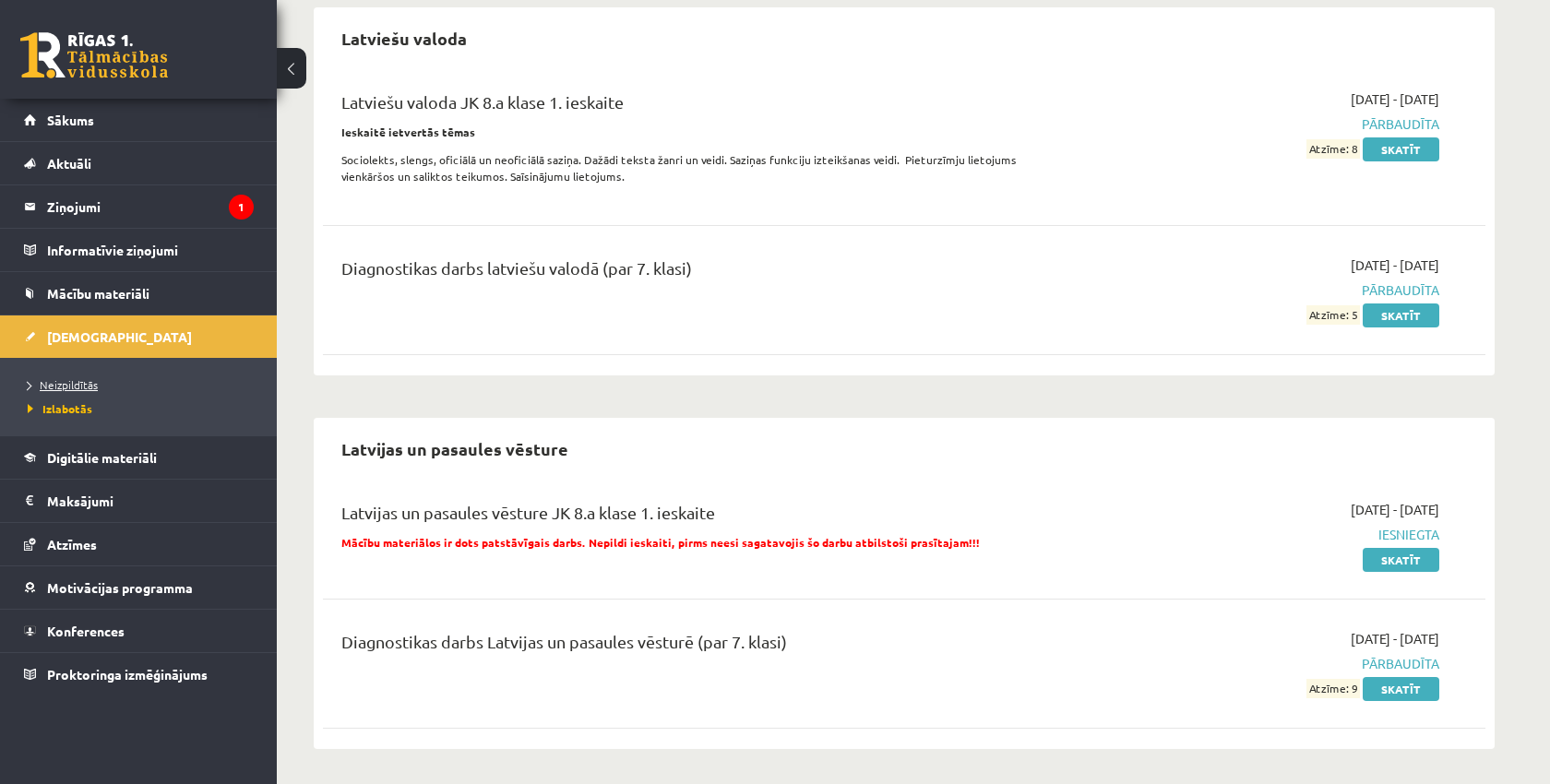
scroll to position [947, 0]
click at [98, 118] on link "Sākums" at bounding box center [139, 120] width 230 height 43
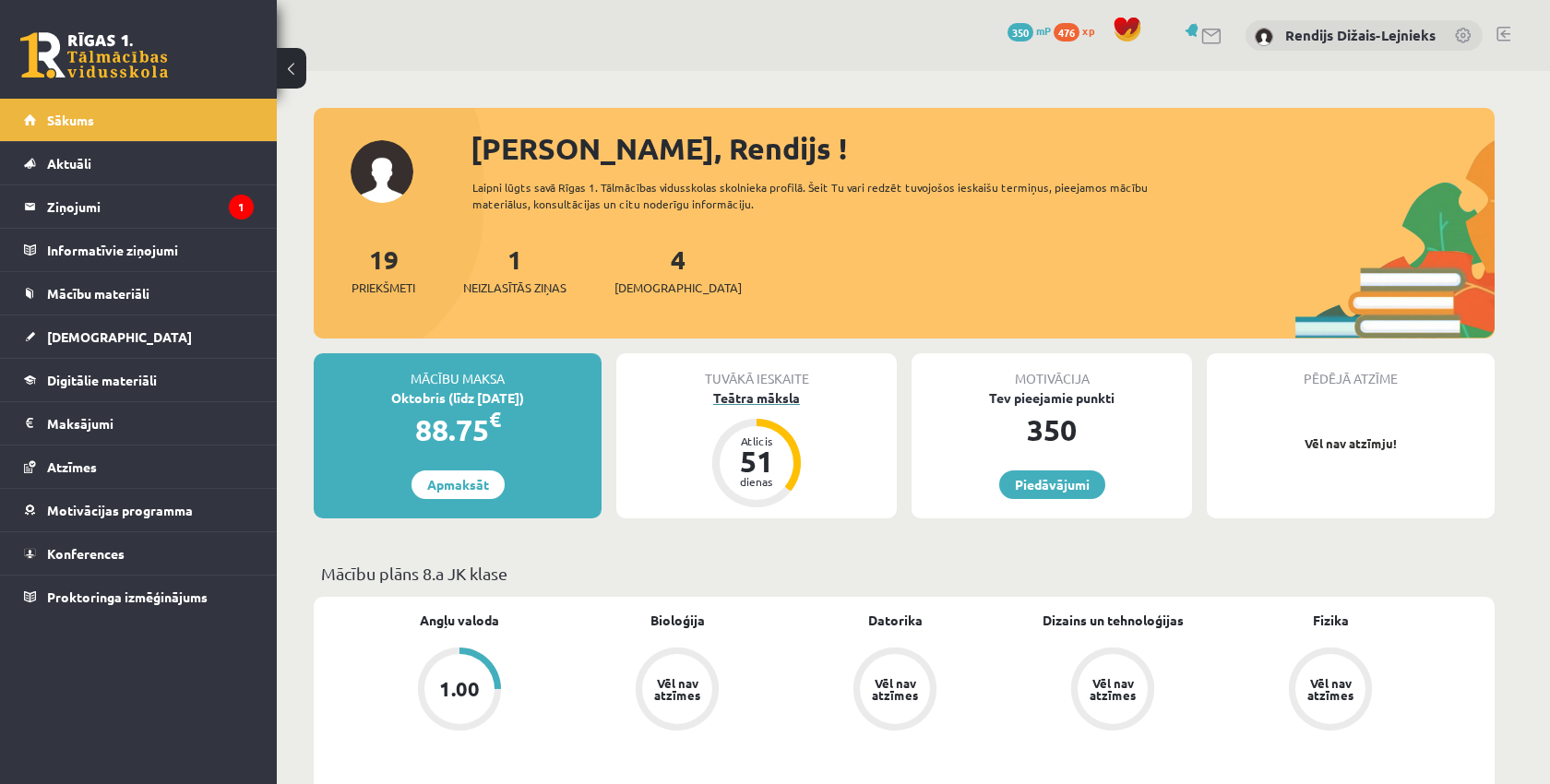
click at [734, 401] on div "Teātra māksla" at bounding box center [756, 398] width 280 height 19
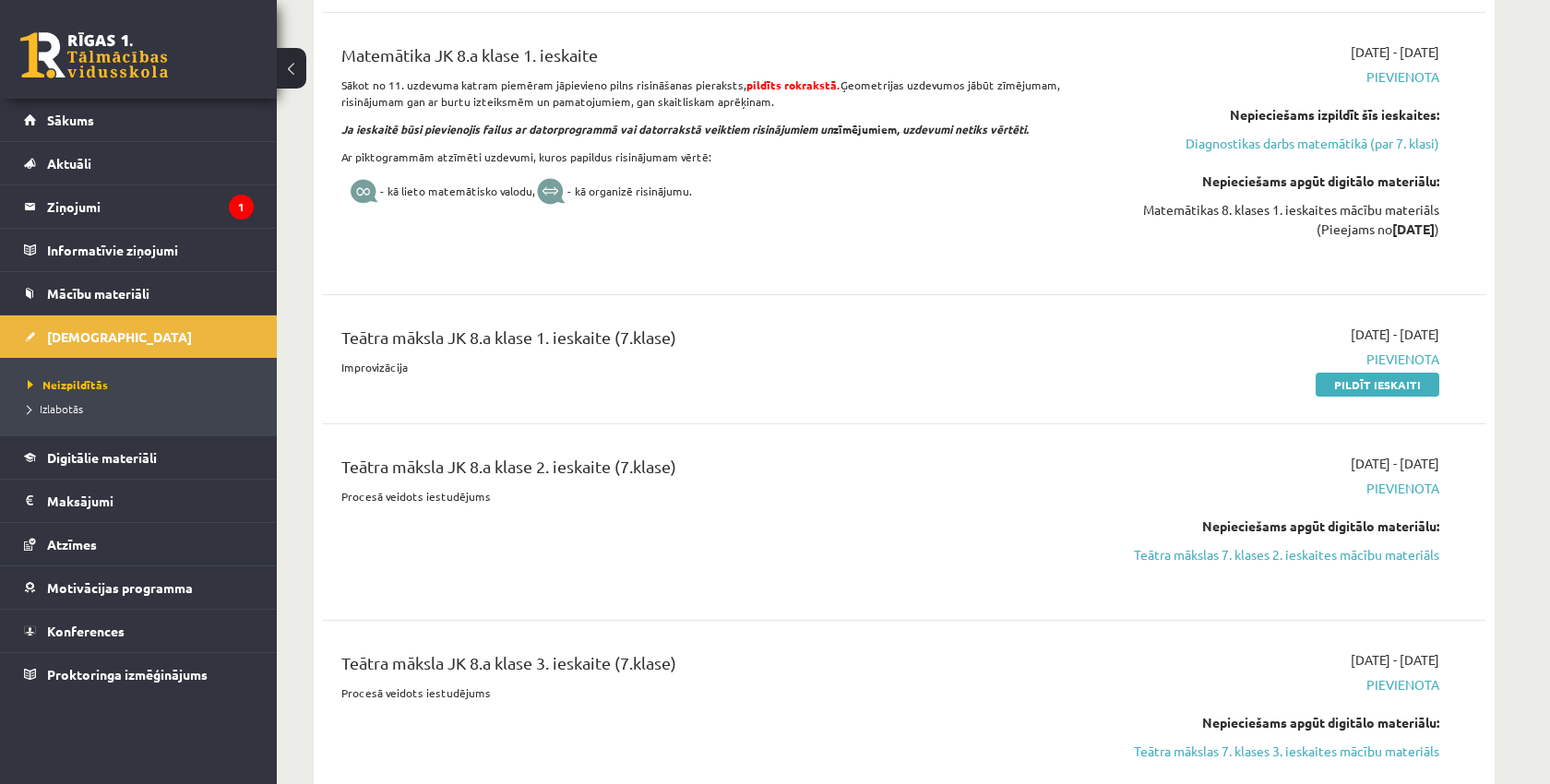
scroll to position [6161, 0]
click at [1387, 395] on link "Pildīt ieskaiti" at bounding box center [1377, 383] width 124 height 24
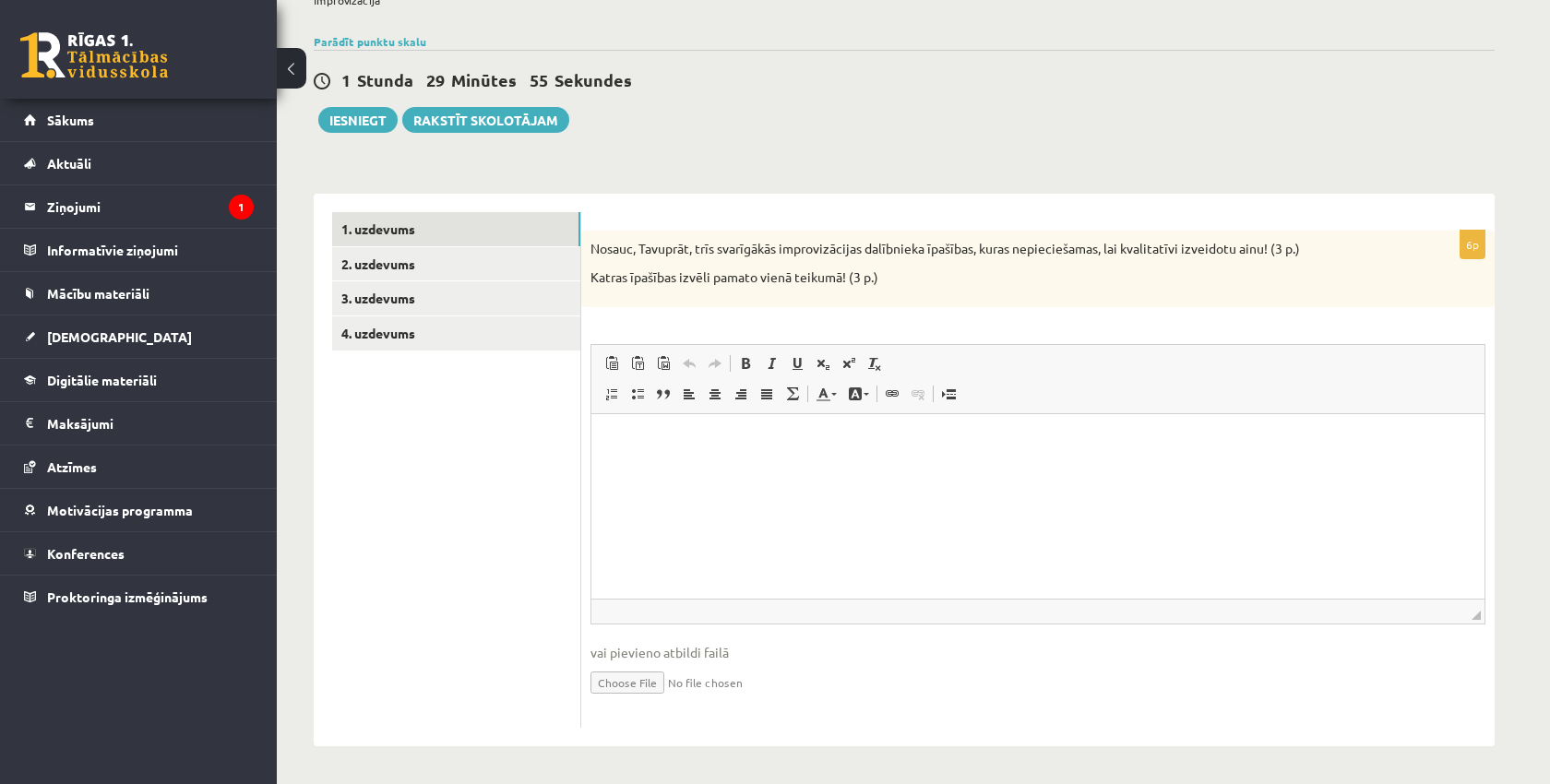
scroll to position [144, 0]
click at [722, 442] on p "Rich Text Editor, wiswyg-editor-user-answer-47024847819300" at bounding box center [1038, 443] width 856 height 19
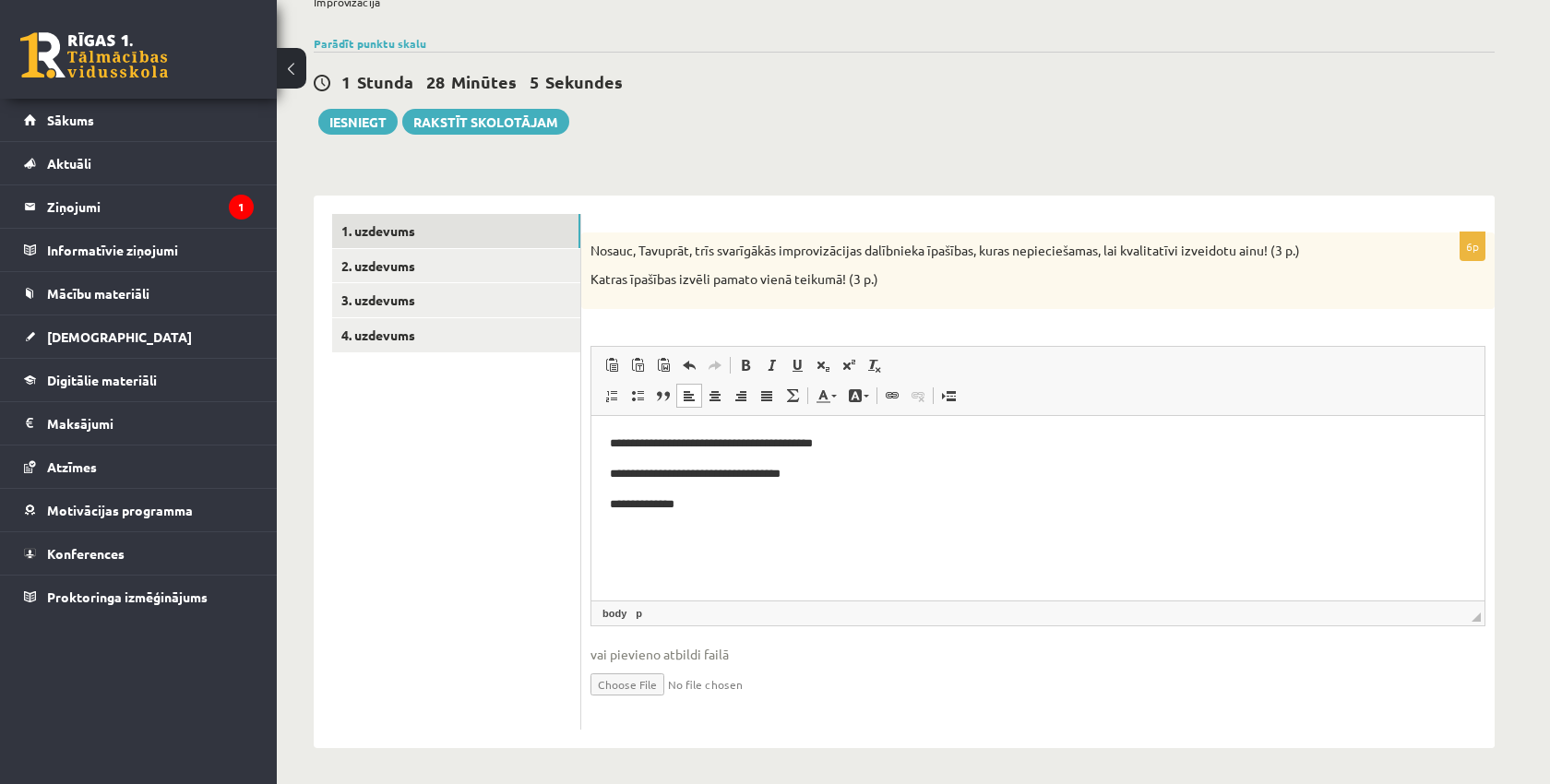
click at [622, 504] on p "**********" at bounding box center [1038, 503] width 856 height 18
click at [733, 500] on p "**********" at bounding box center [1038, 503] width 856 height 18
click at [402, 269] on link "2. uzdevums" at bounding box center [455, 266] width 248 height 34
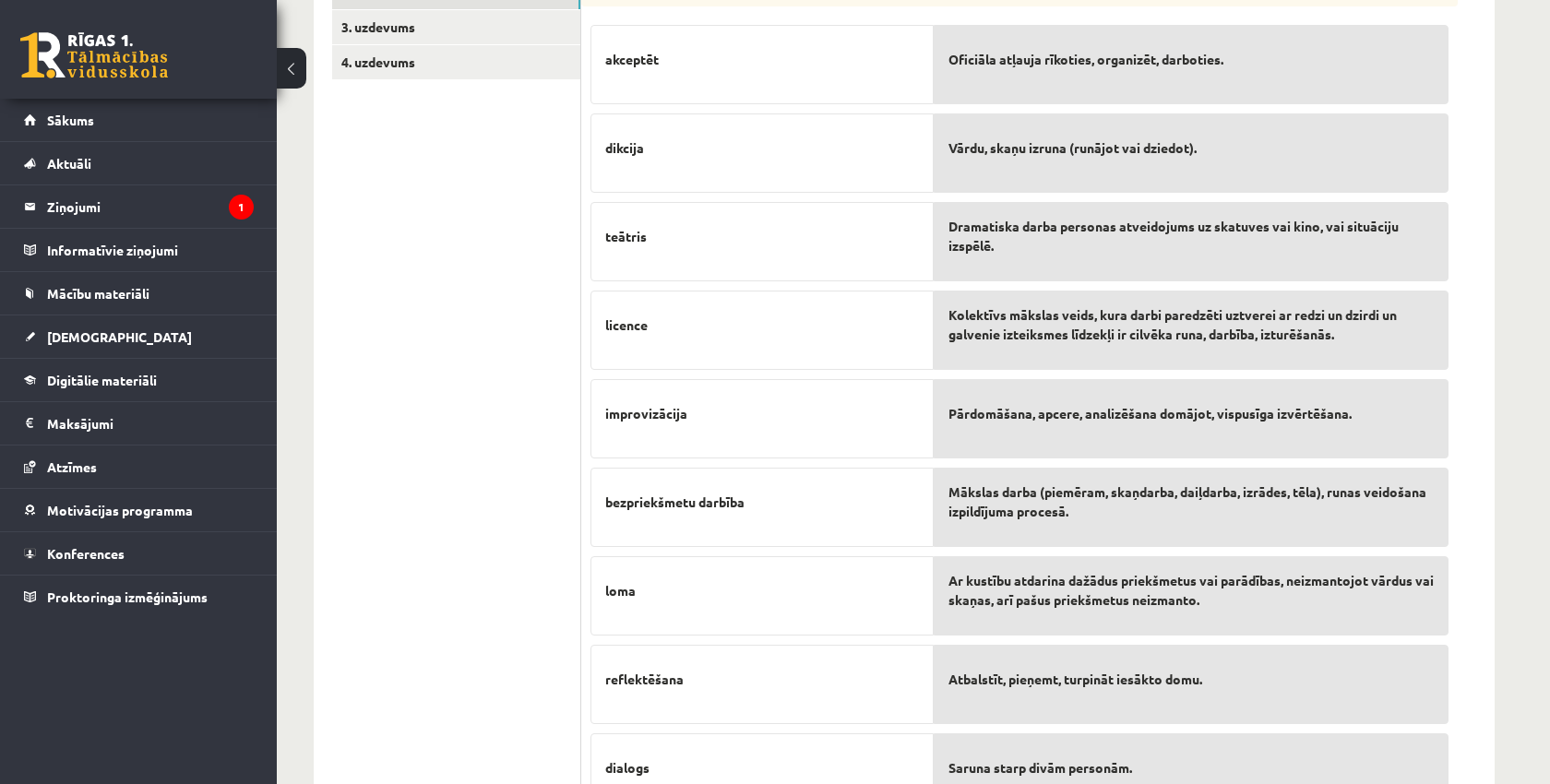
scroll to position [412, 0]
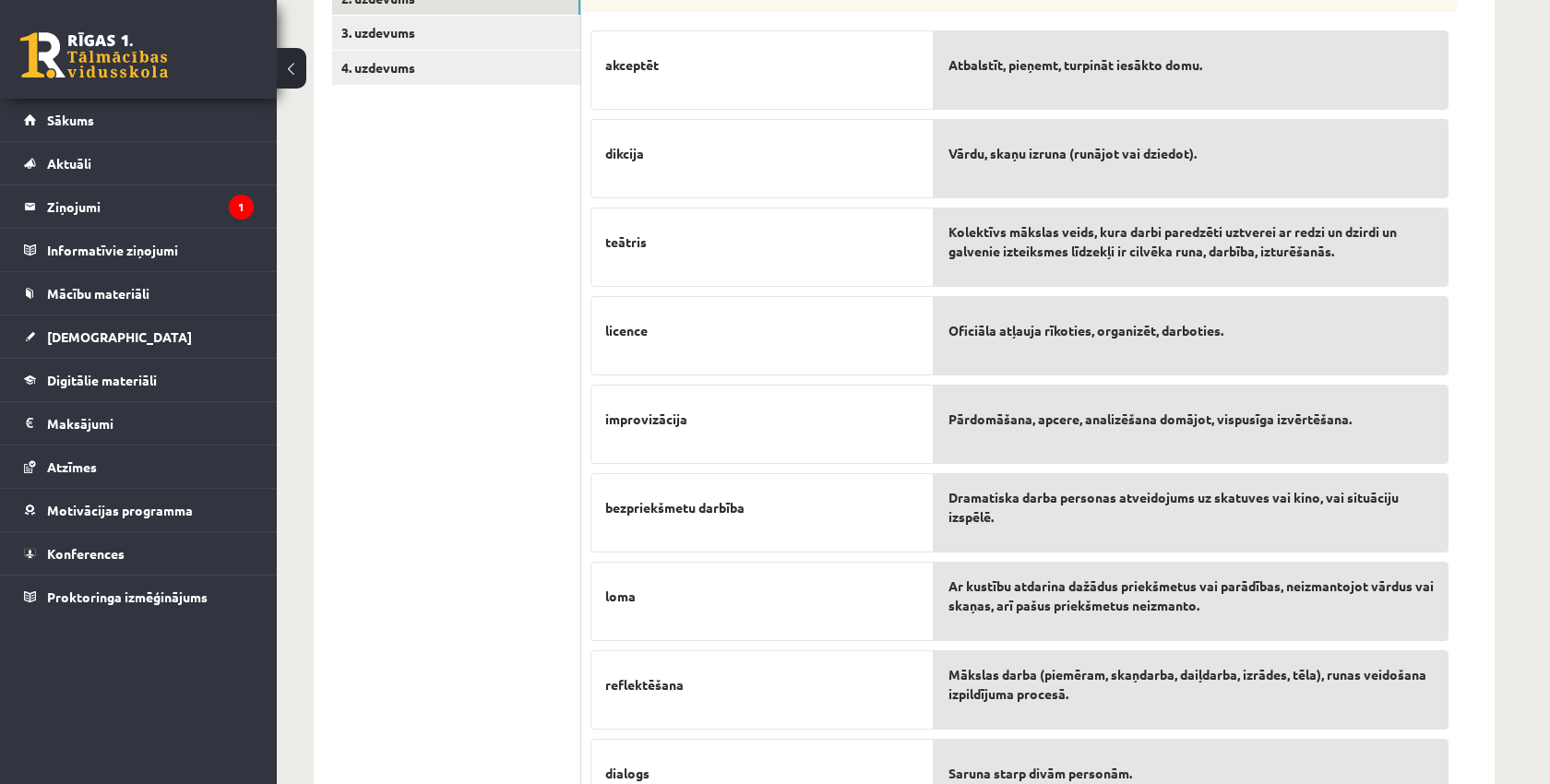
click at [969, 675] on span "Mākslas darba (piemēram, skaņdarba, daiļdarba, izrādes, tēla), runas veidošana …" at bounding box center [1191, 684] width 486 height 39
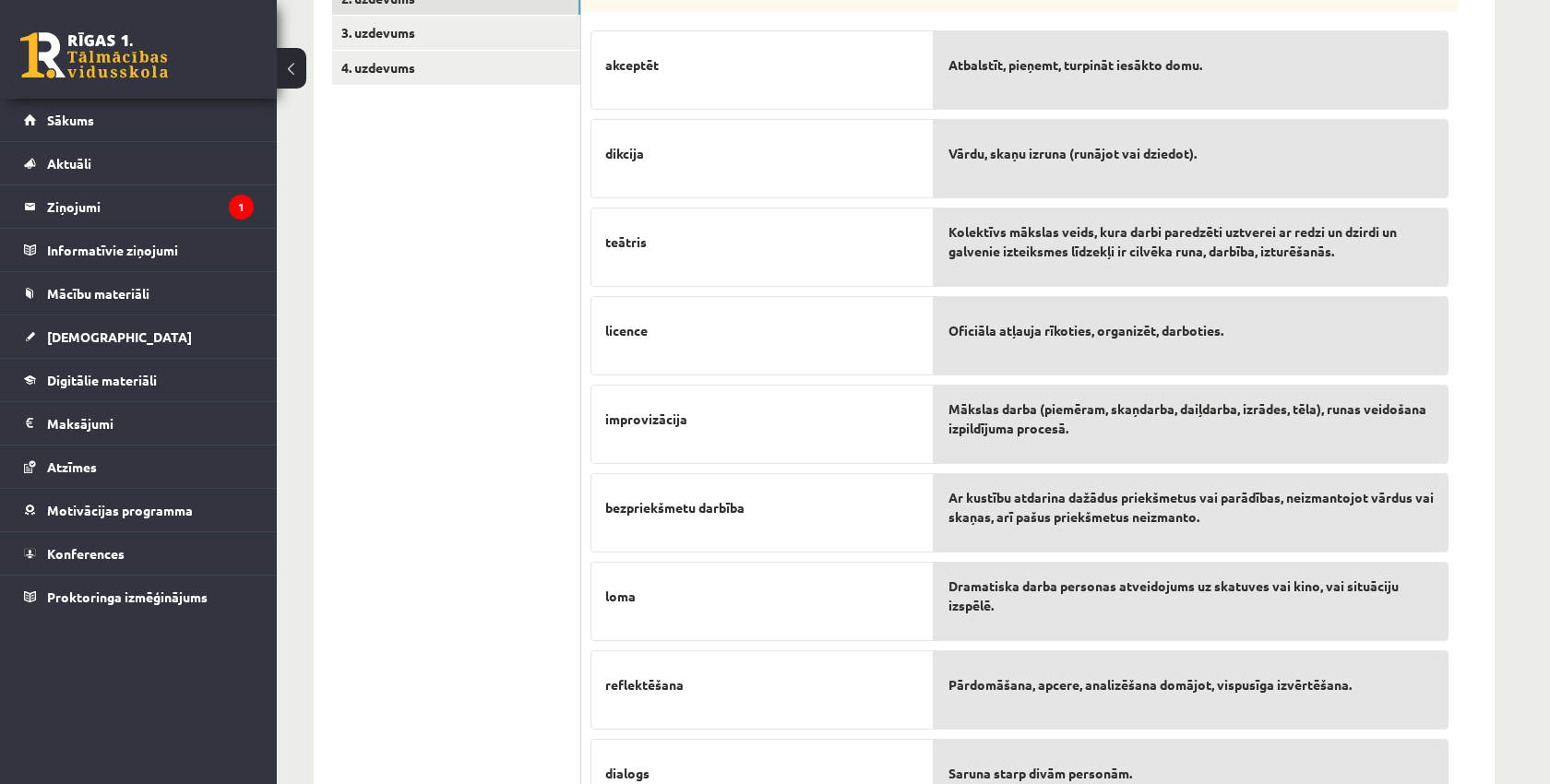
click at [982, 684] on span "Pārdomāšana, apcere, analizēšana domājot, vispusīga izvērtēšana." at bounding box center [1150, 685] width 403 height 19
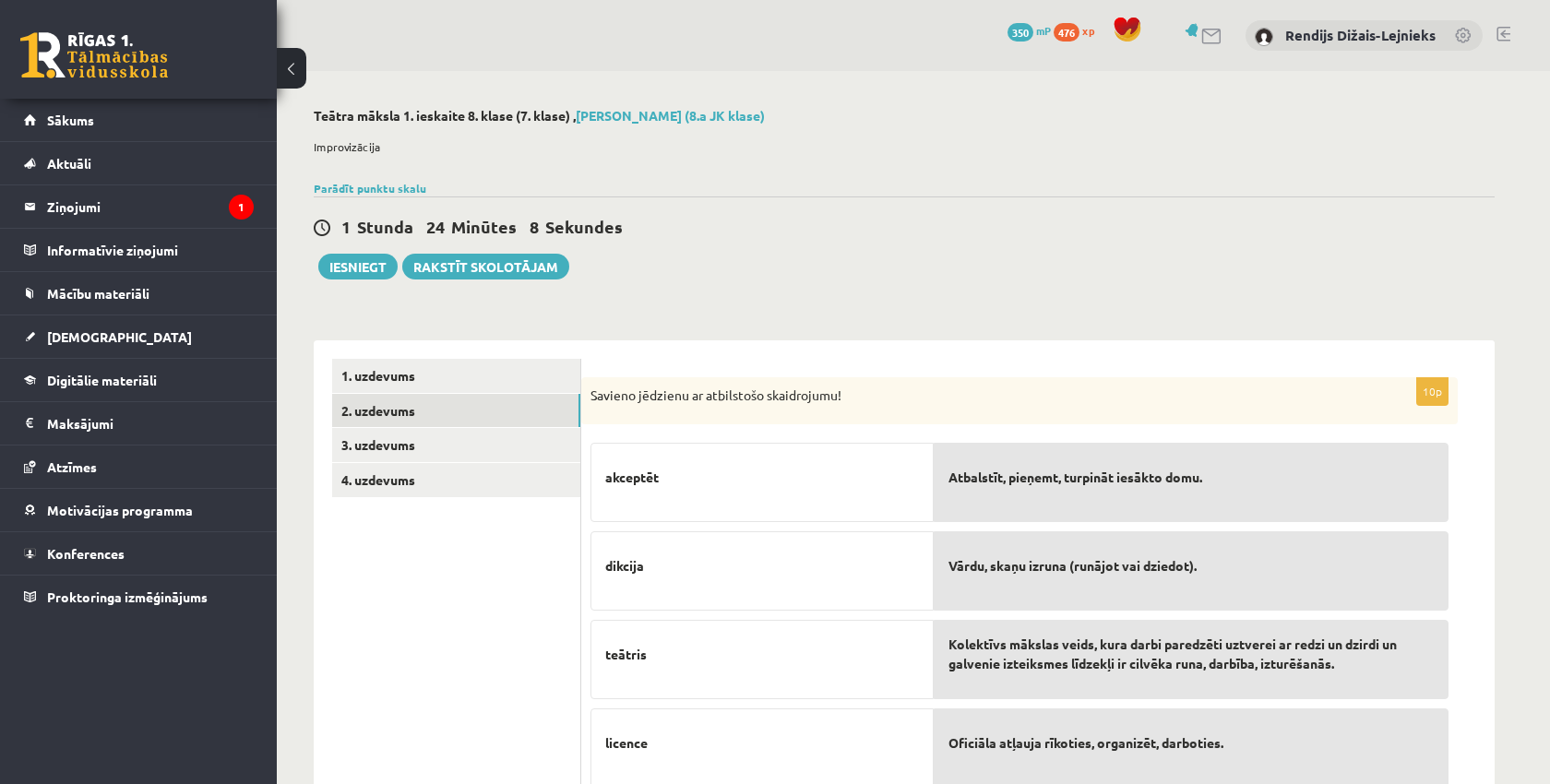
scroll to position [0, 0]
click at [425, 442] on link "3. uzdevums" at bounding box center [455, 445] width 248 height 34
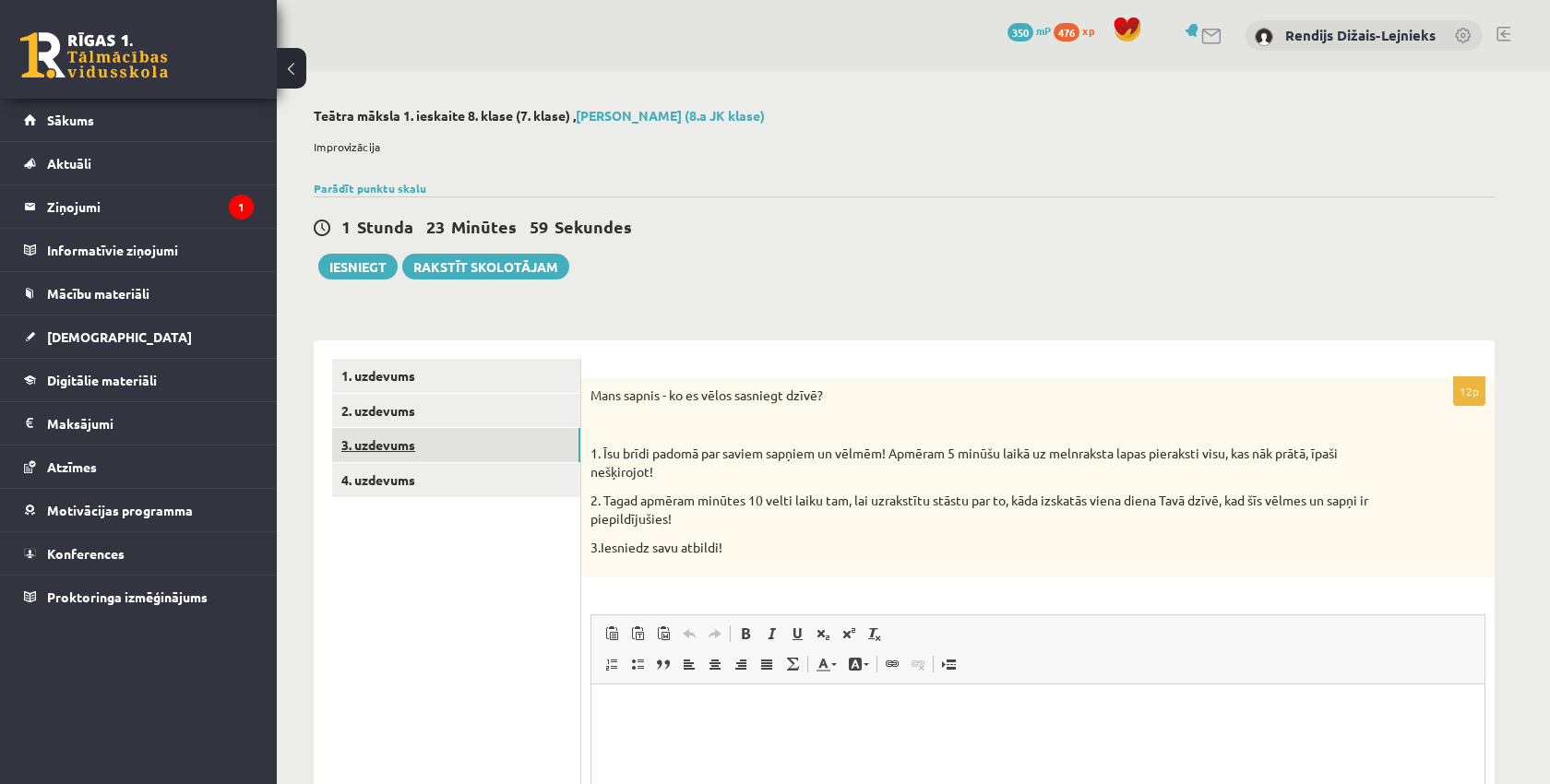
click at [425, 442] on link "3. uzdevums" at bounding box center [455, 445] width 248 height 34
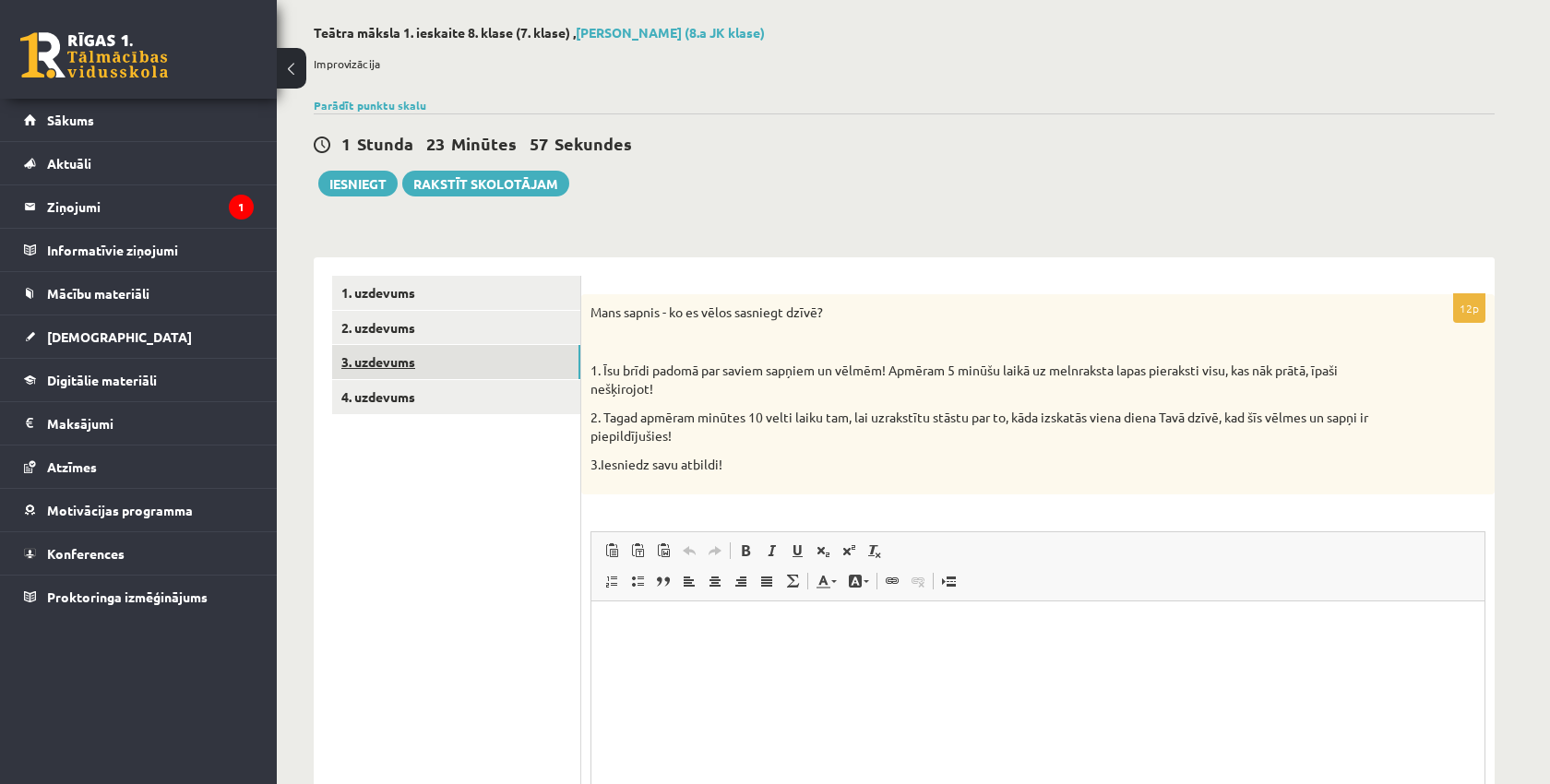
scroll to position [82, 0]
click at [630, 648] on html at bounding box center [1038, 629] width 893 height 56
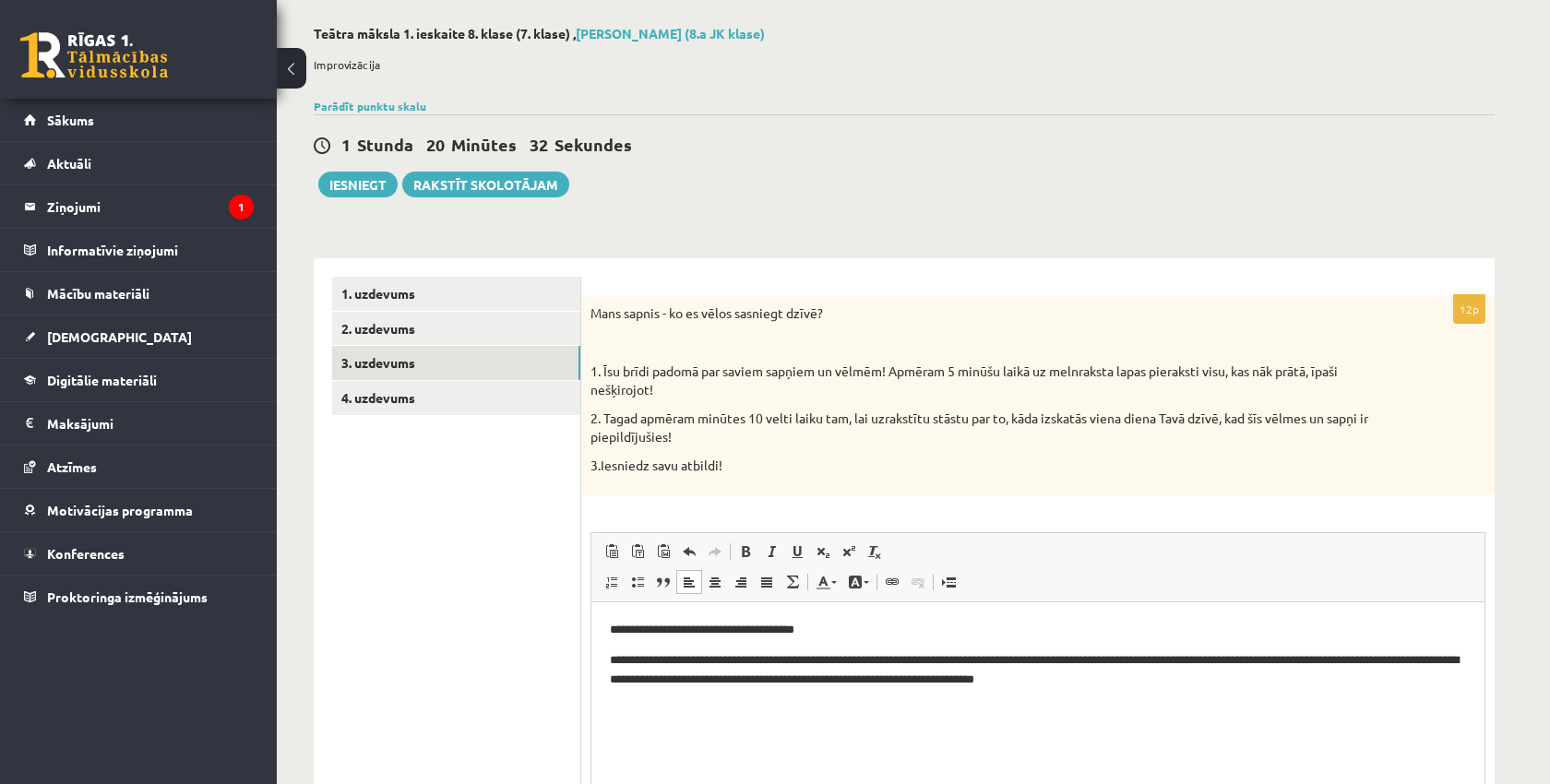
click at [613, 706] on html "**********" at bounding box center [1038, 654] width 893 height 105
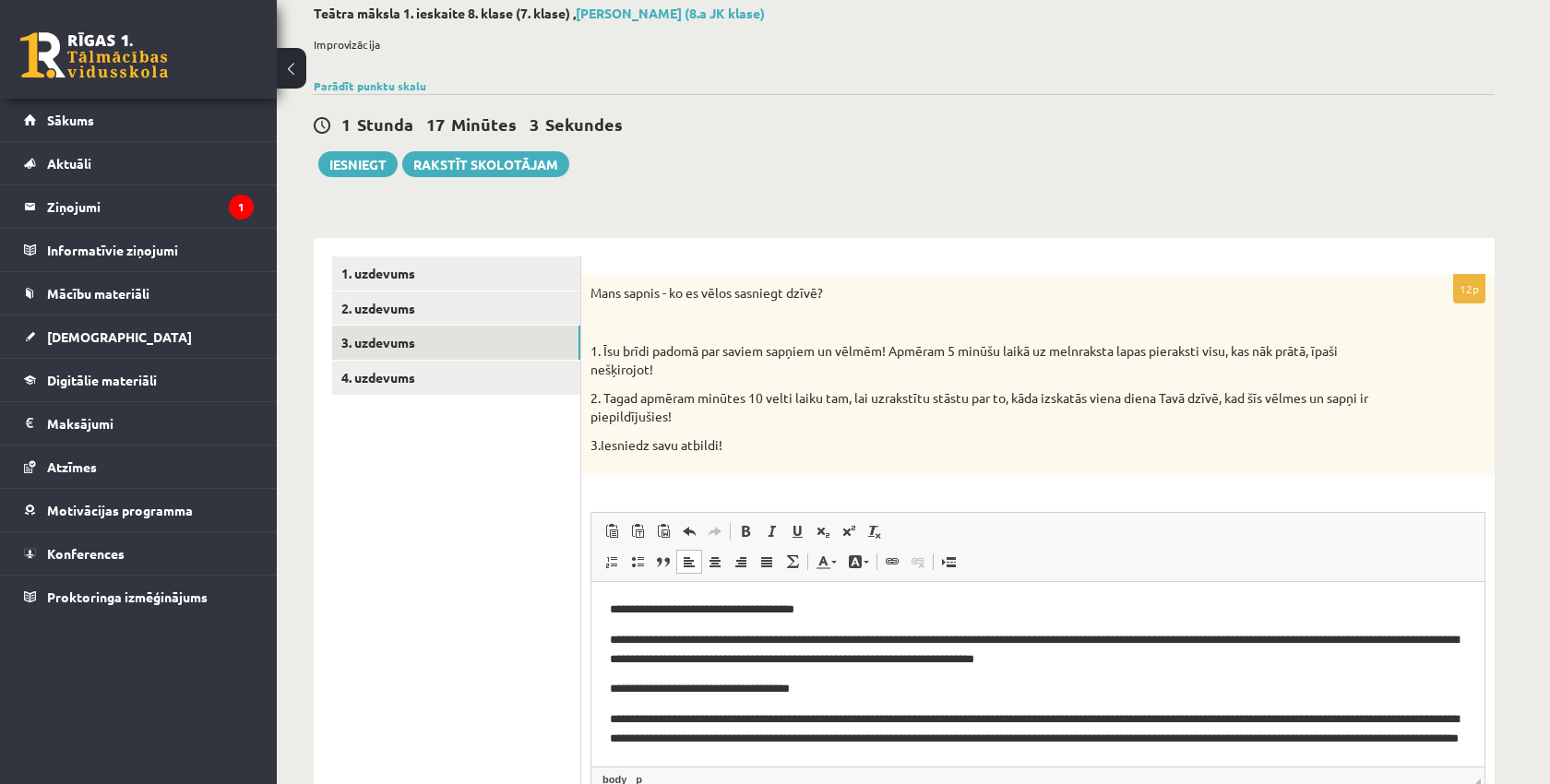
scroll to position [100, 0]
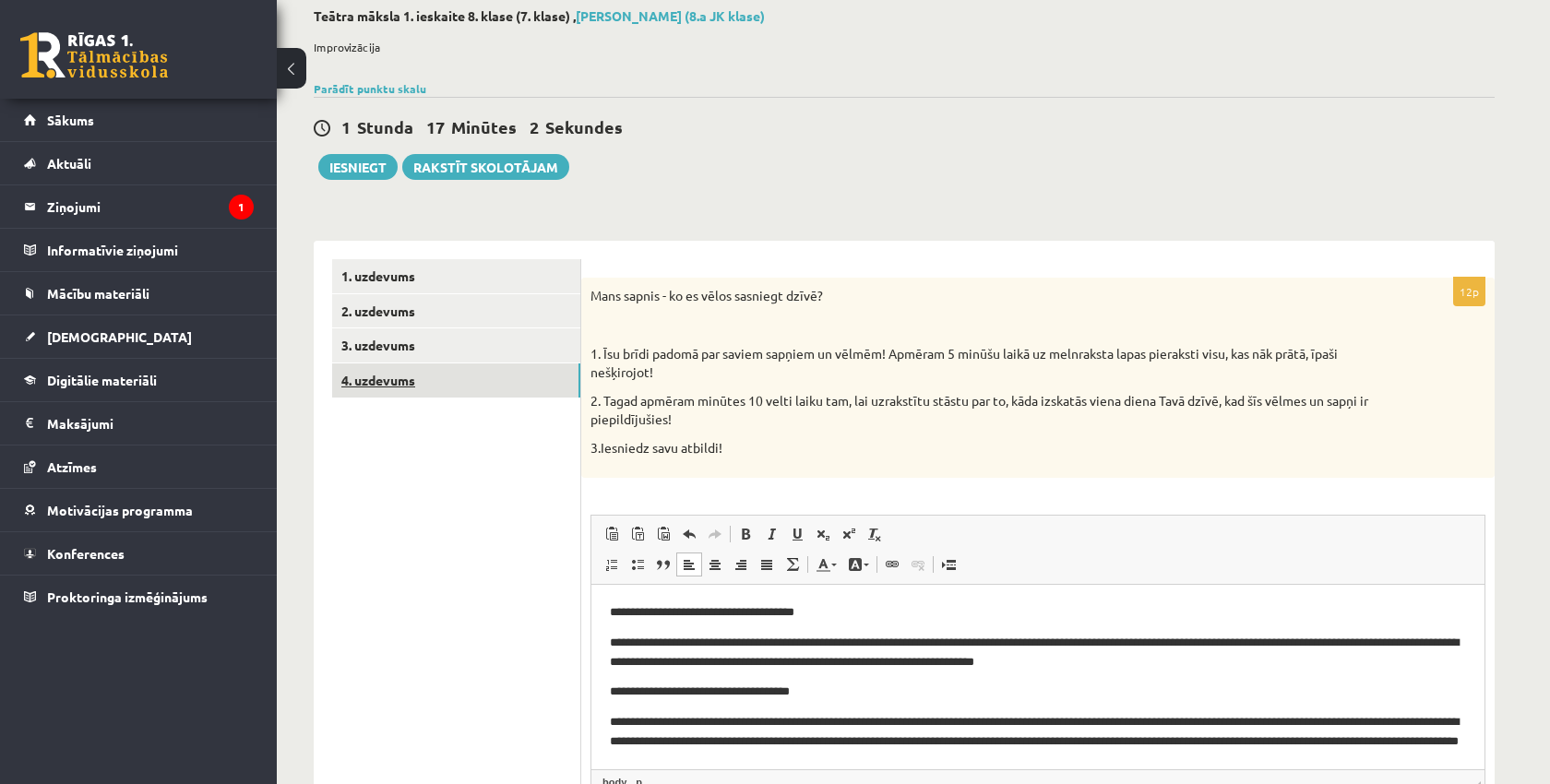
click at [400, 379] on link "4. uzdevums" at bounding box center [455, 381] width 248 height 34
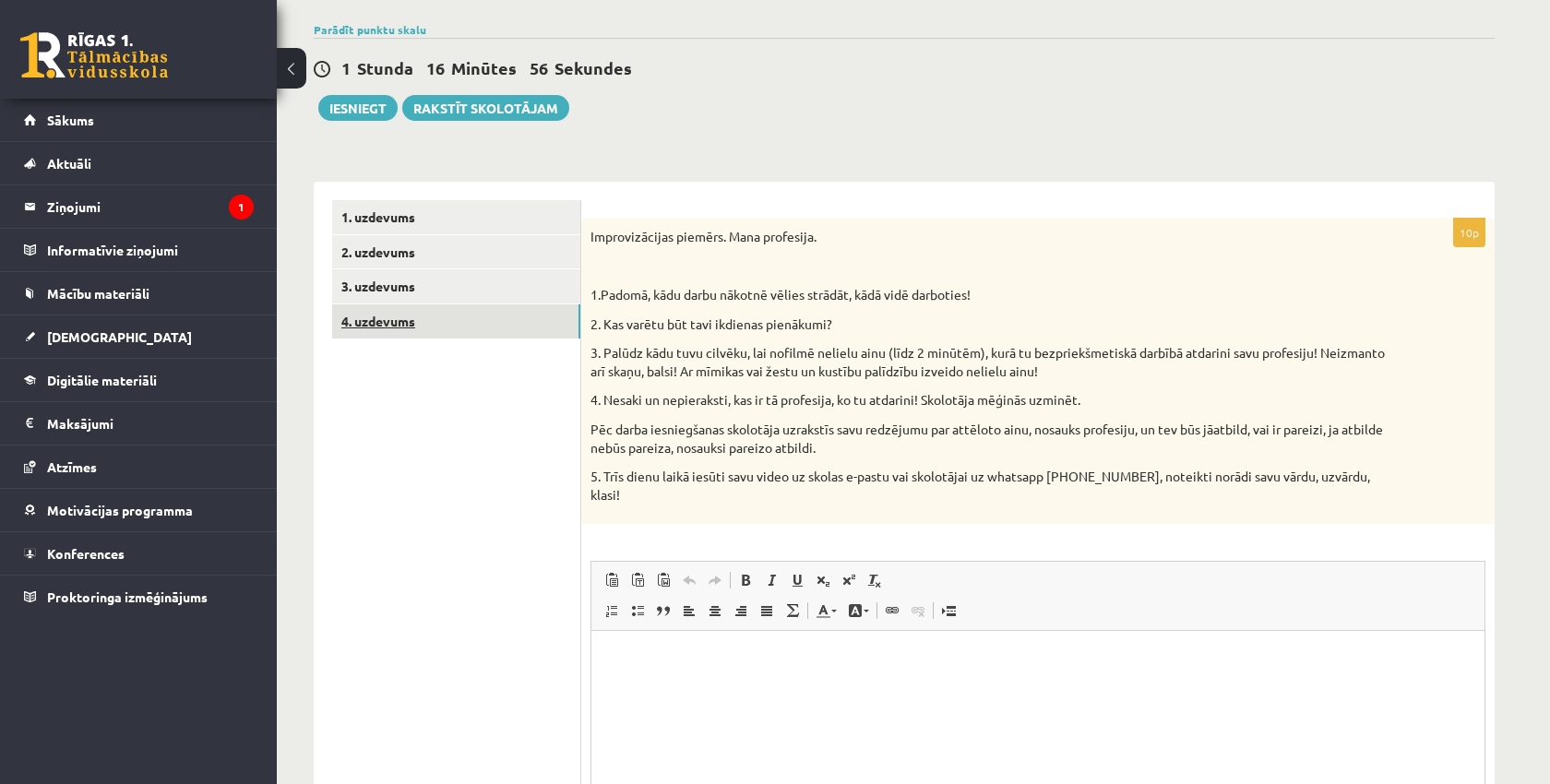
scroll to position [151, 0]
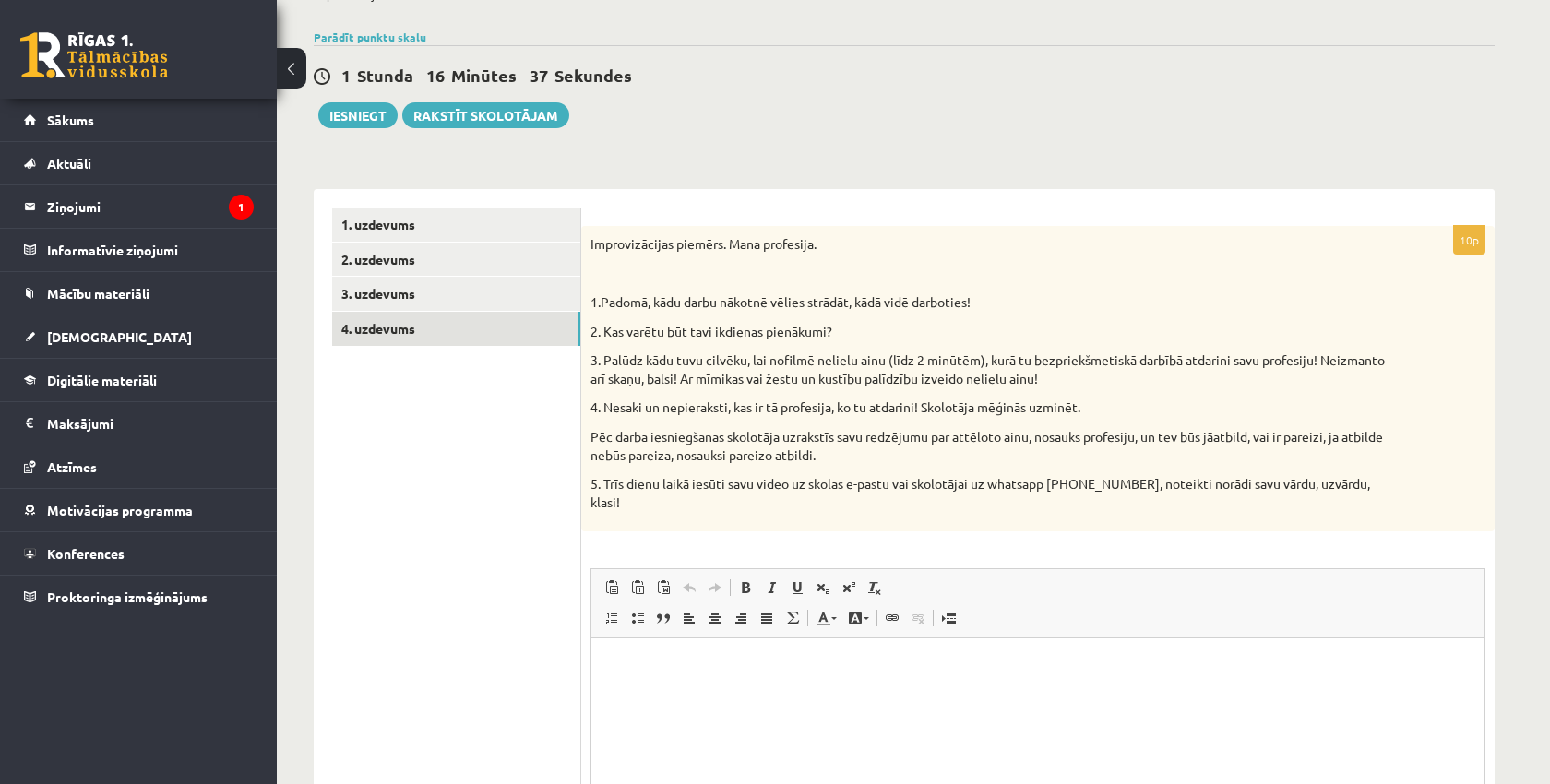
click at [626, 670] on p "Rich Text Editor, wiswyg-editor-user-answer-47024821838520" at bounding box center [1038, 666] width 856 height 19
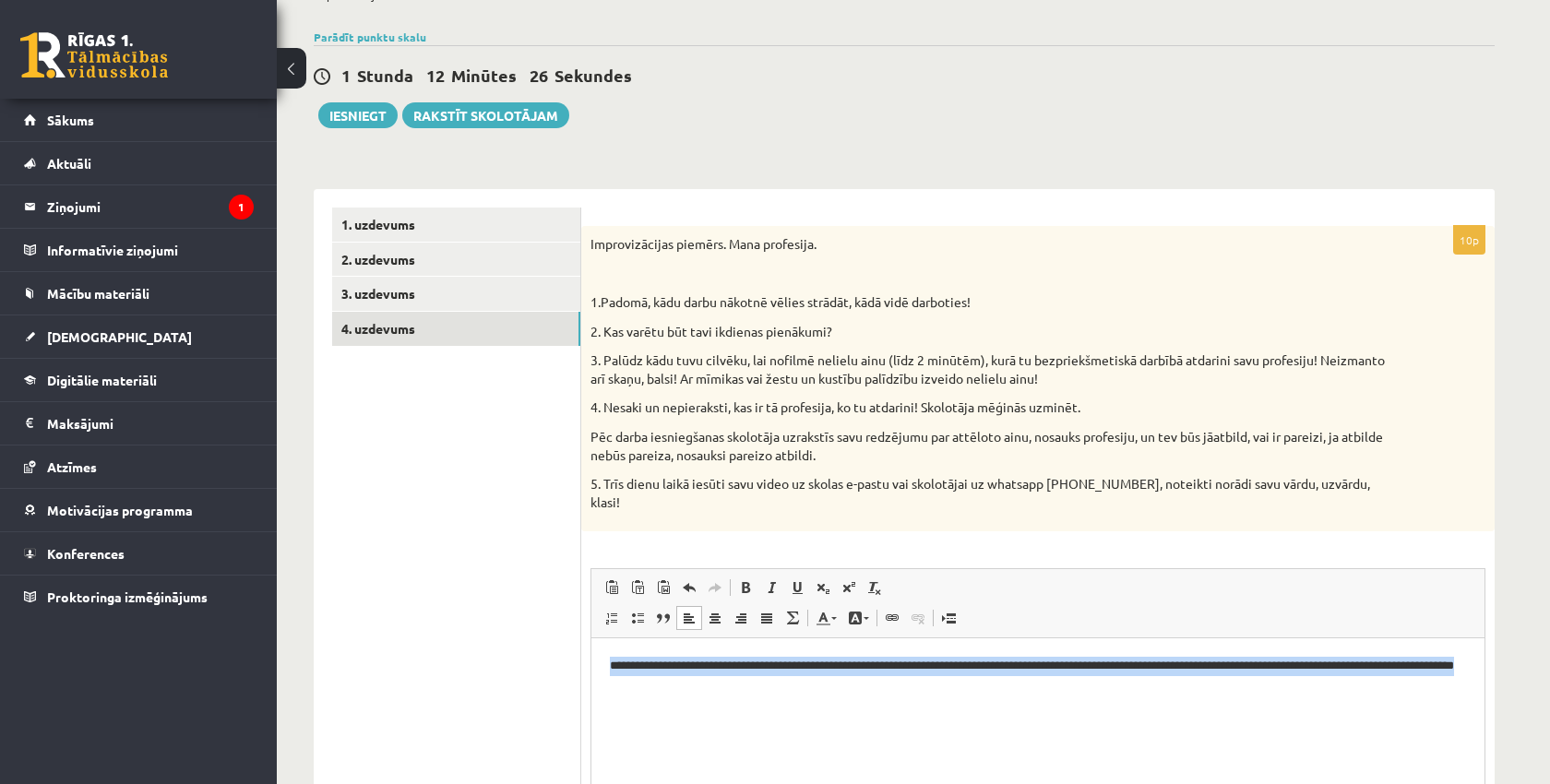
drag, startPoint x: 579, startPoint y: 668, endPoint x: 813, endPoint y: 688, distance: 234.9
click at [814, 688] on html "**********" at bounding box center [1038, 676] width 893 height 74
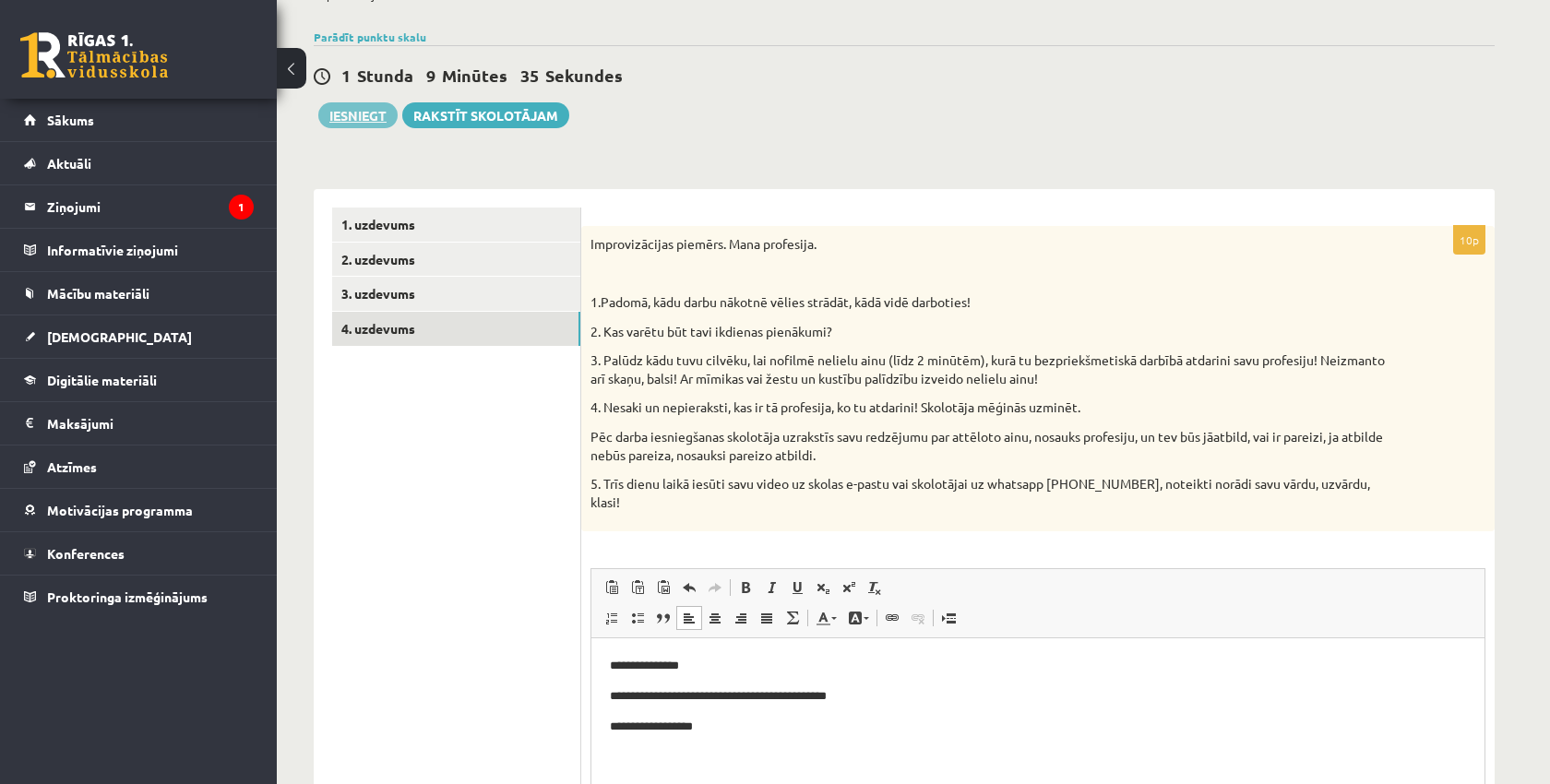
click at [350, 115] on button "Iesniegt" at bounding box center [357, 115] width 79 height 26
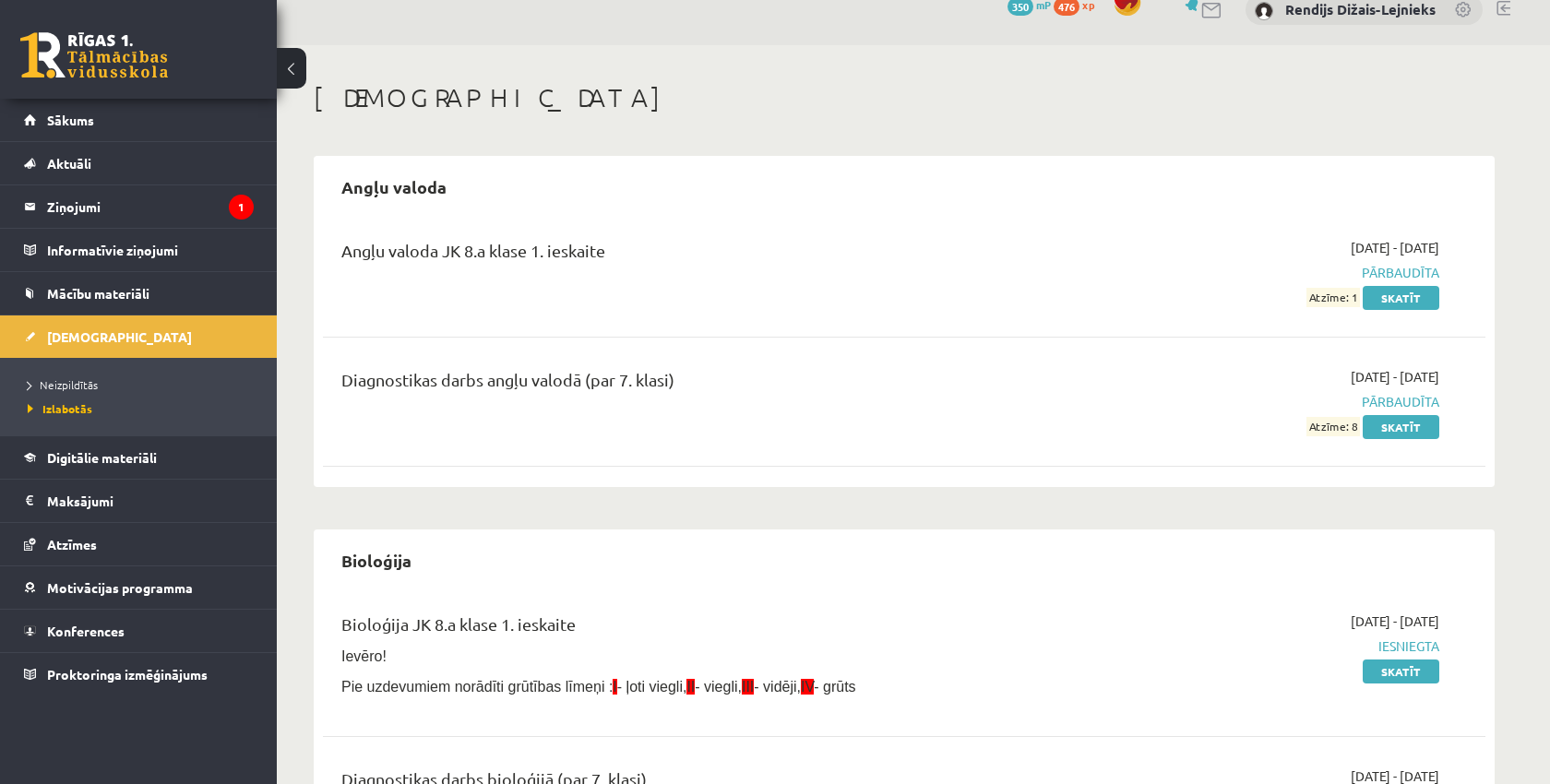
scroll to position [29, 0]
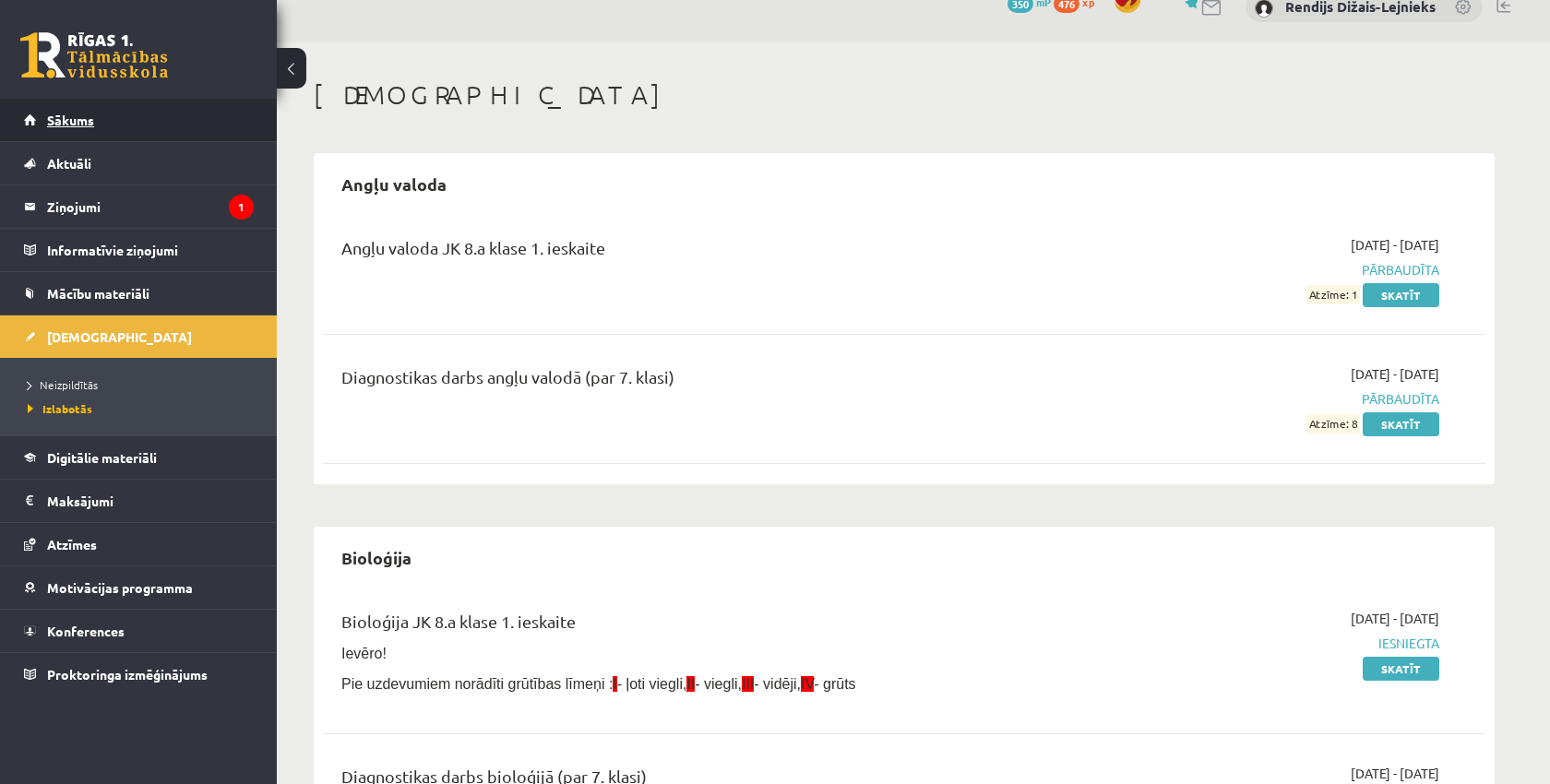
click at [92, 133] on link "Sākums" at bounding box center [139, 120] width 230 height 43
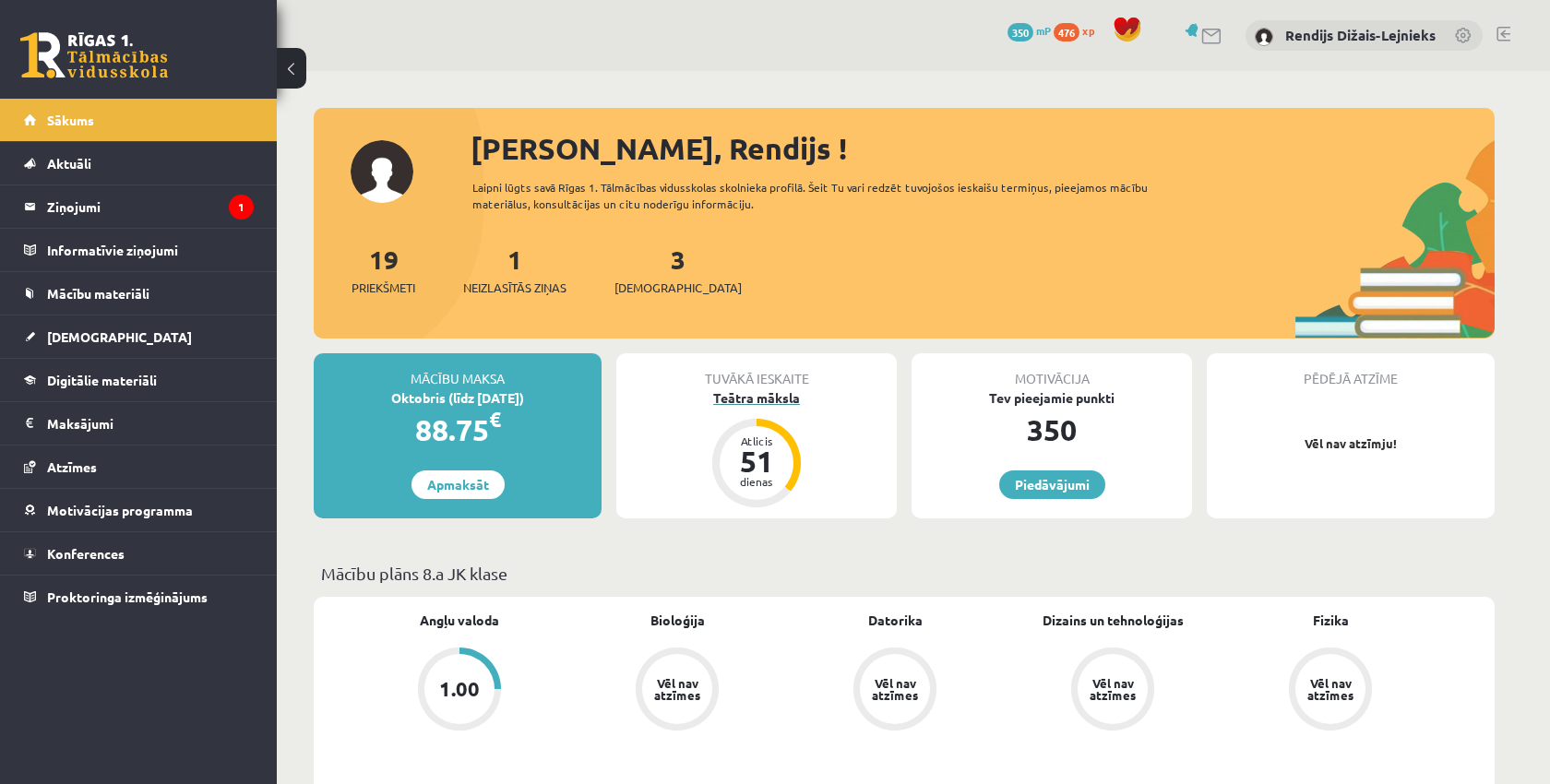
click at [739, 398] on div "Teātra māksla" at bounding box center [756, 398] width 280 height 19
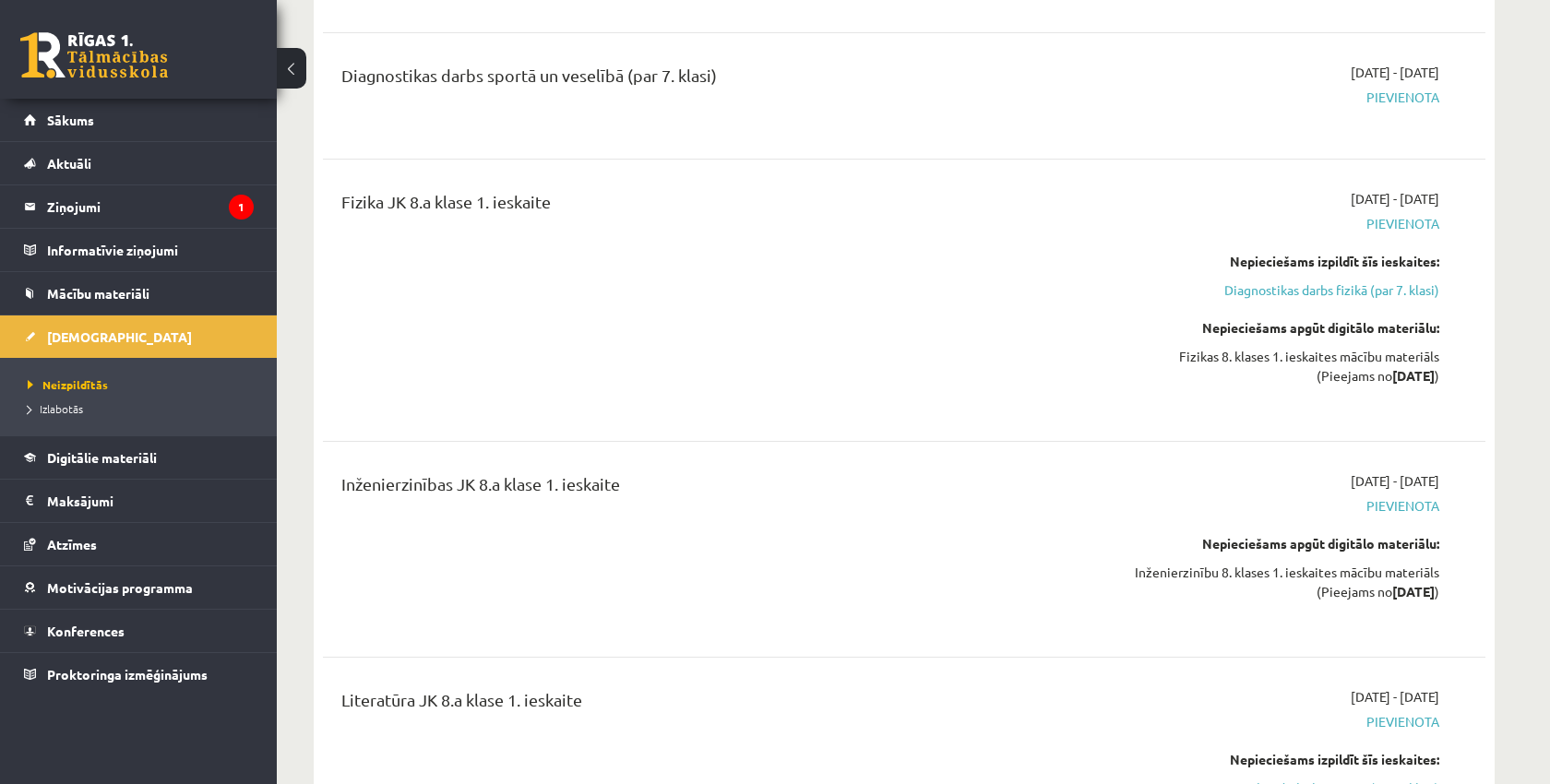
scroll to position [1003, 0]
